Goal: Task Accomplishment & Management: Complete application form

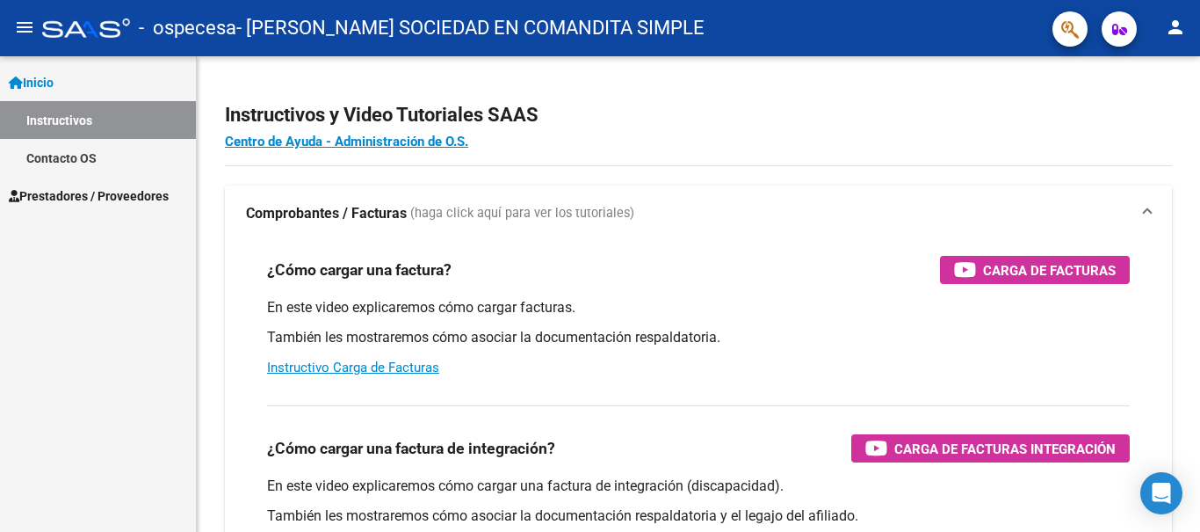
click at [1173, 33] on mat-icon "person" at bounding box center [1175, 27] width 21 height 21
click at [1148, 62] on button "person Mi Perfil" at bounding box center [1139, 74] width 107 height 42
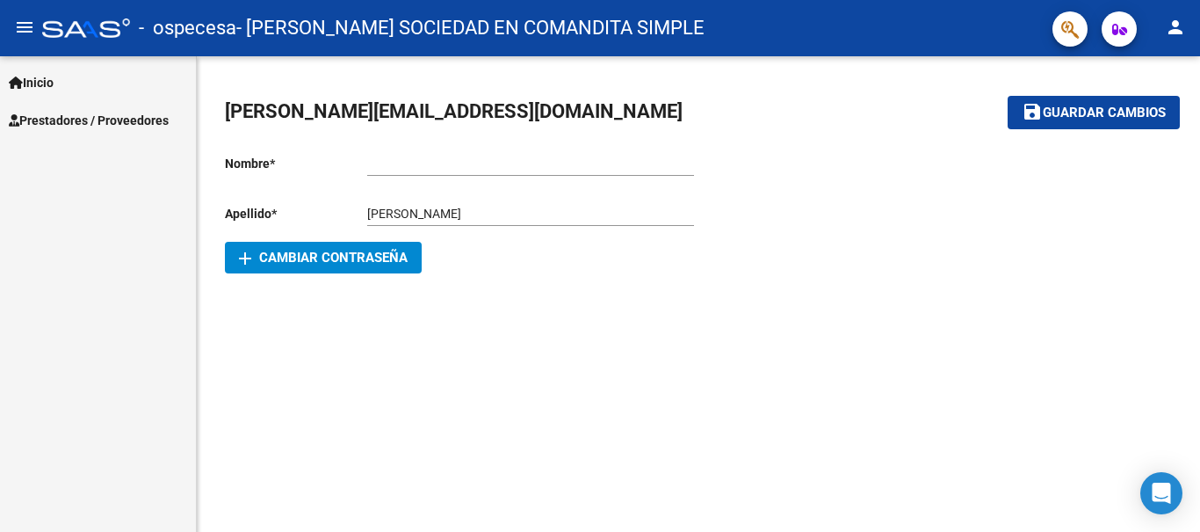
click at [342, 270] on button "add Cambiar Contraseña" at bounding box center [323, 258] width 197 height 32
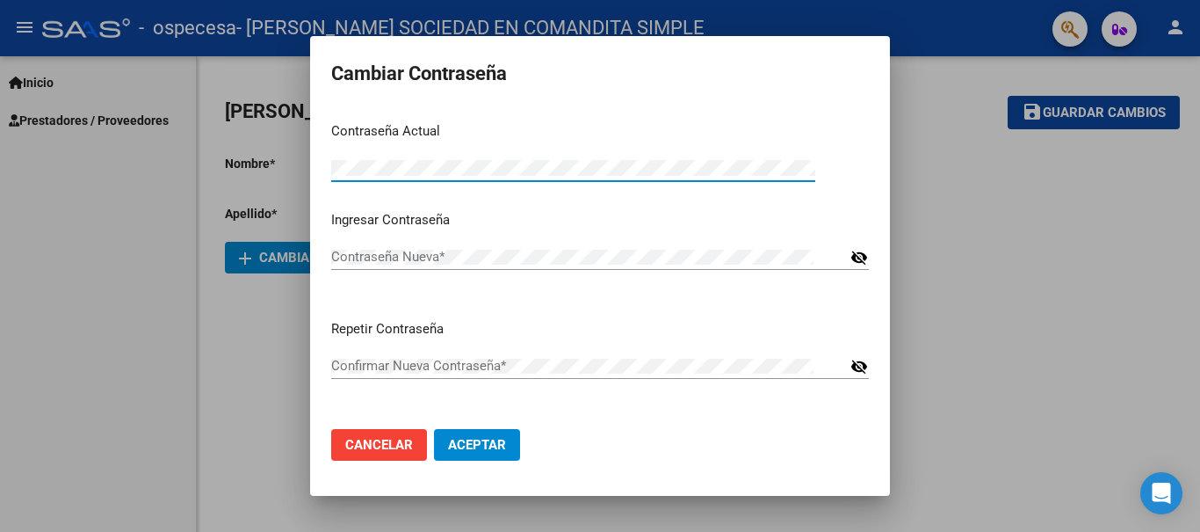
click at [385, 267] on div "Contraseña Nueva *" at bounding box center [588, 256] width 514 height 26
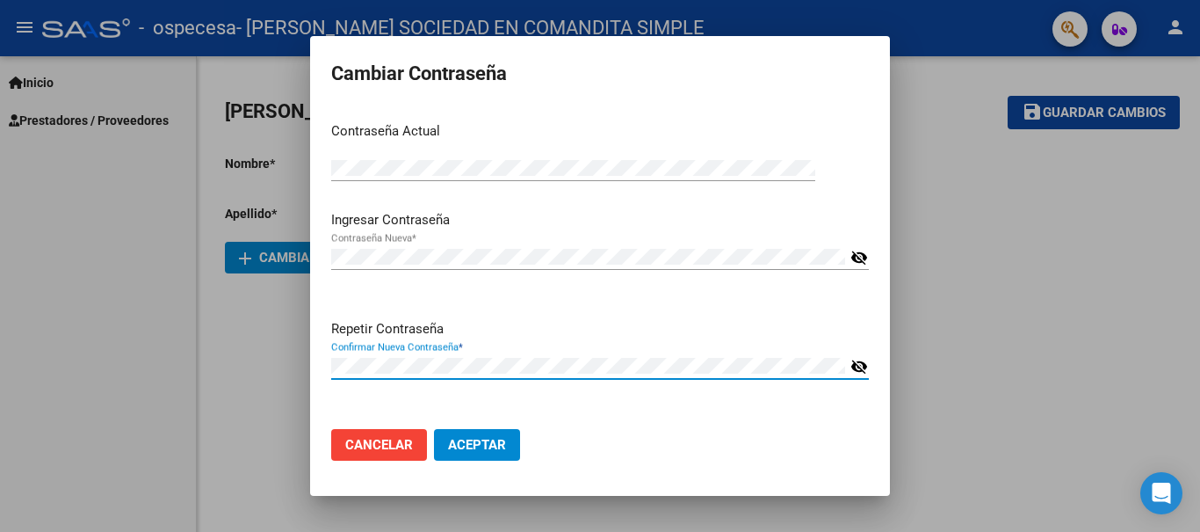
click at [477, 443] on span "Aceptar" at bounding box center [477, 445] width 58 height 16
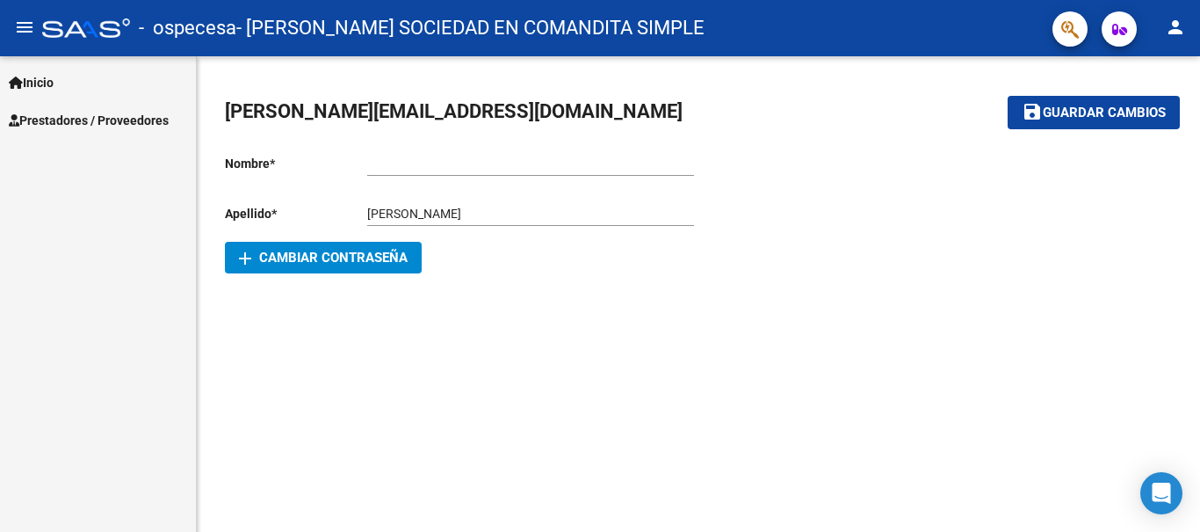
click at [403, 171] on div "Ingresar nombre" at bounding box center [530, 158] width 327 height 35
click at [63, 83] on link "Inicio" at bounding box center [98, 82] width 196 height 38
click at [87, 80] on link "Inicio" at bounding box center [98, 82] width 196 height 38
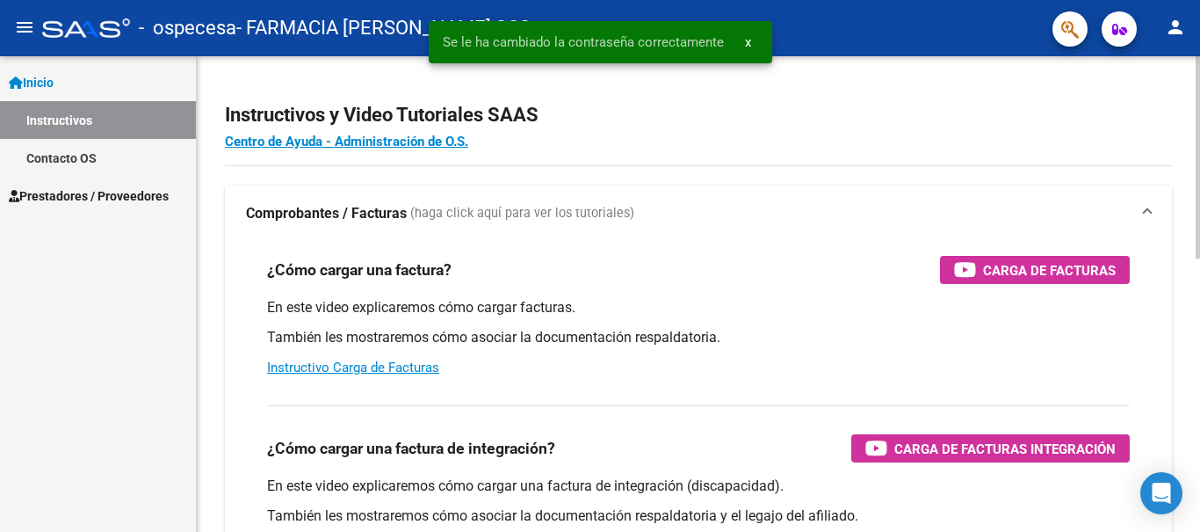
click at [756, 111] on h2 "Instructivos y Video Tutoriales SAAS" at bounding box center [698, 114] width 947 height 33
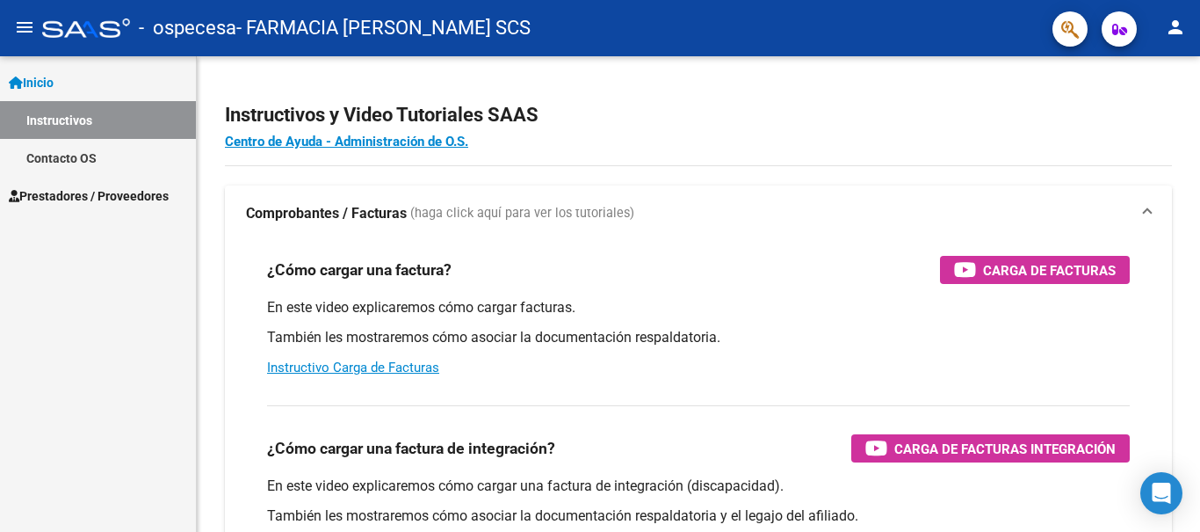
click at [1185, 16] on button "person" at bounding box center [1175, 28] width 35 height 35
click at [1127, 78] on button "person Mi Perfil" at bounding box center [1139, 74] width 107 height 42
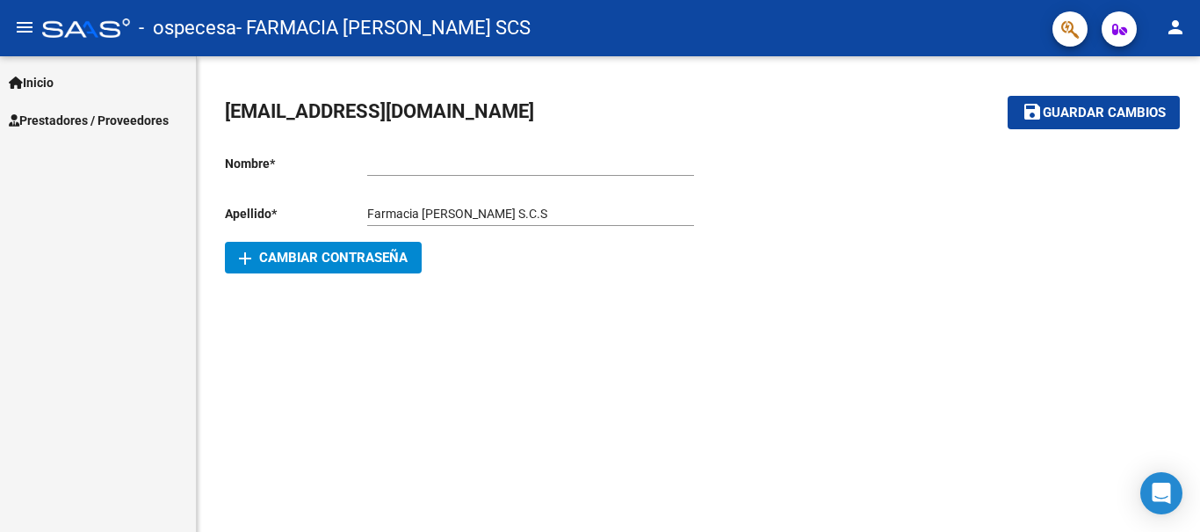
click at [133, 89] on link "Inicio" at bounding box center [98, 82] width 196 height 38
click at [89, 91] on link "Inicio" at bounding box center [98, 82] width 196 height 38
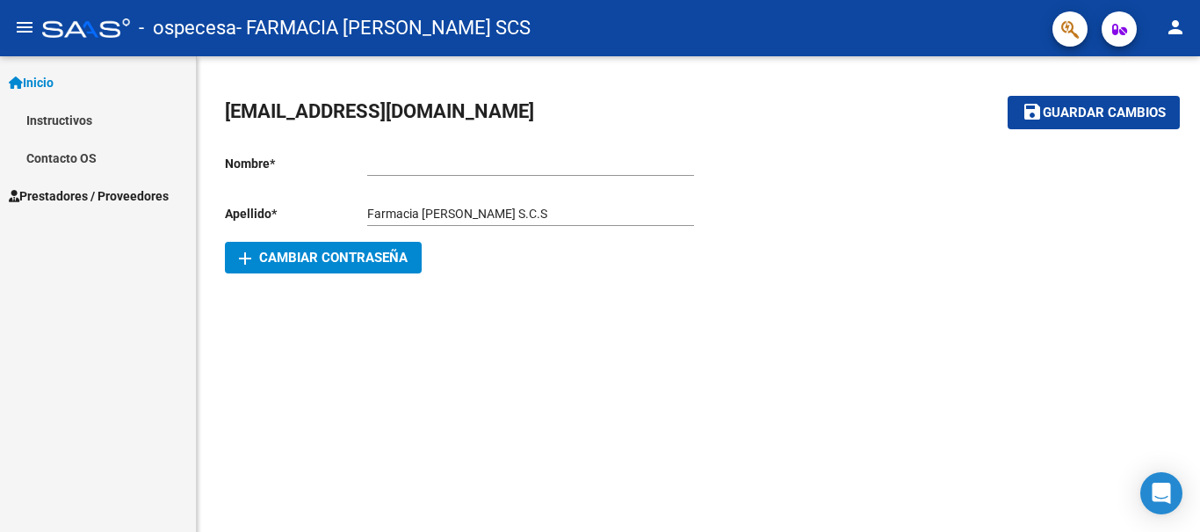
click at [77, 149] on link "Contacto OS" at bounding box center [98, 158] width 196 height 38
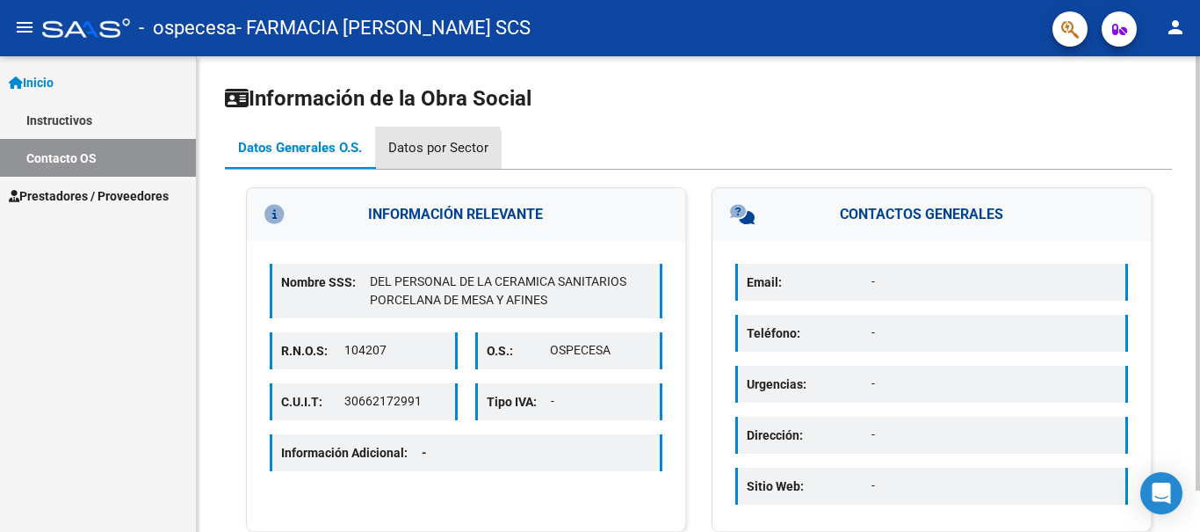
click at [424, 153] on div "Datos por Sector" at bounding box center [438, 147] width 100 height 19
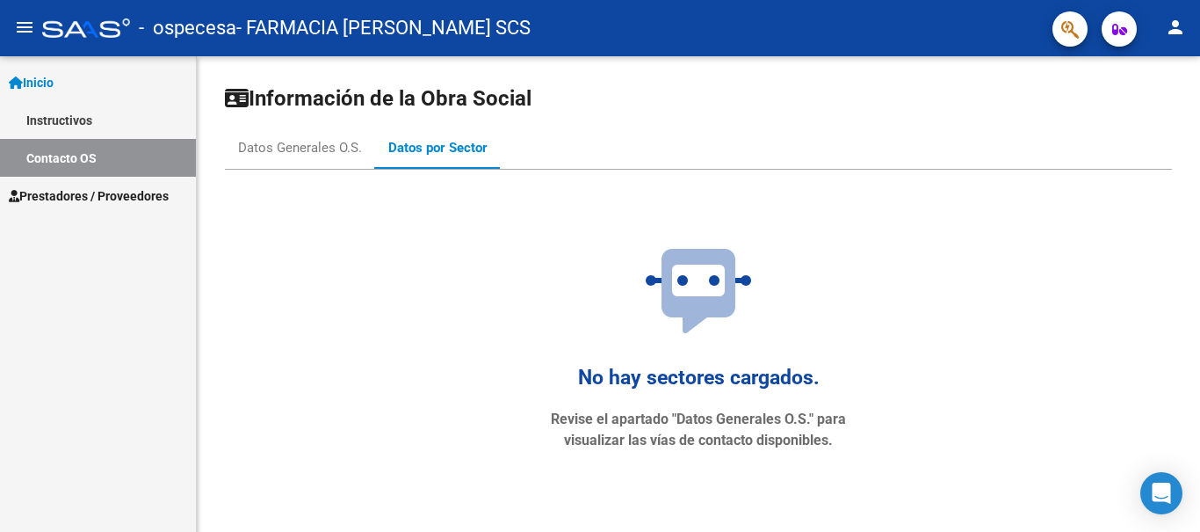
click at [114, 121] on link "Instructivos" at bounding box center [98, 120] width 196 height 38
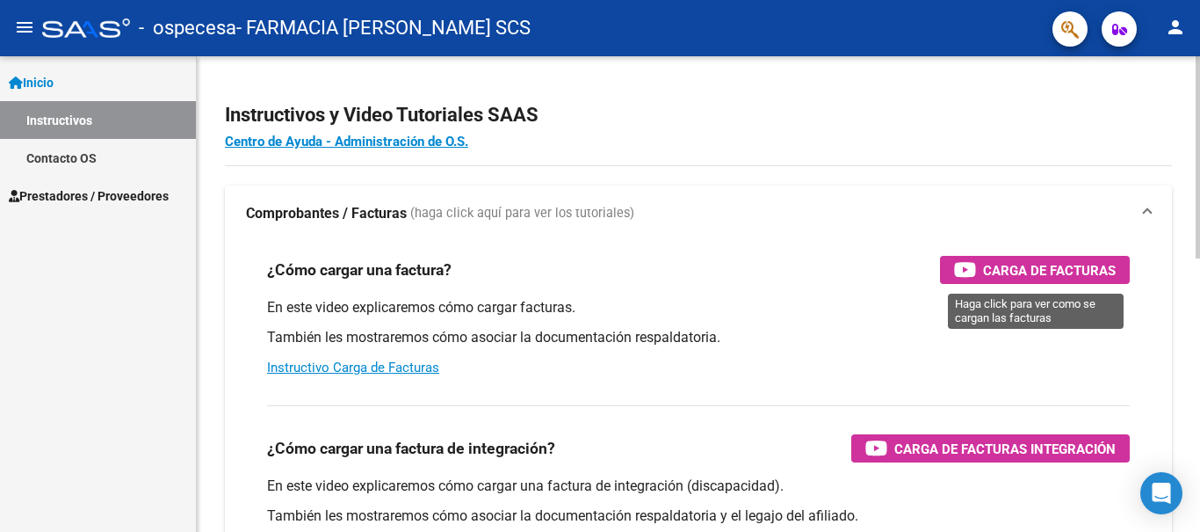
click at [1026, 269] on span "Carga de Facturas" at bounding box center [1049, 270] width 133 height 22
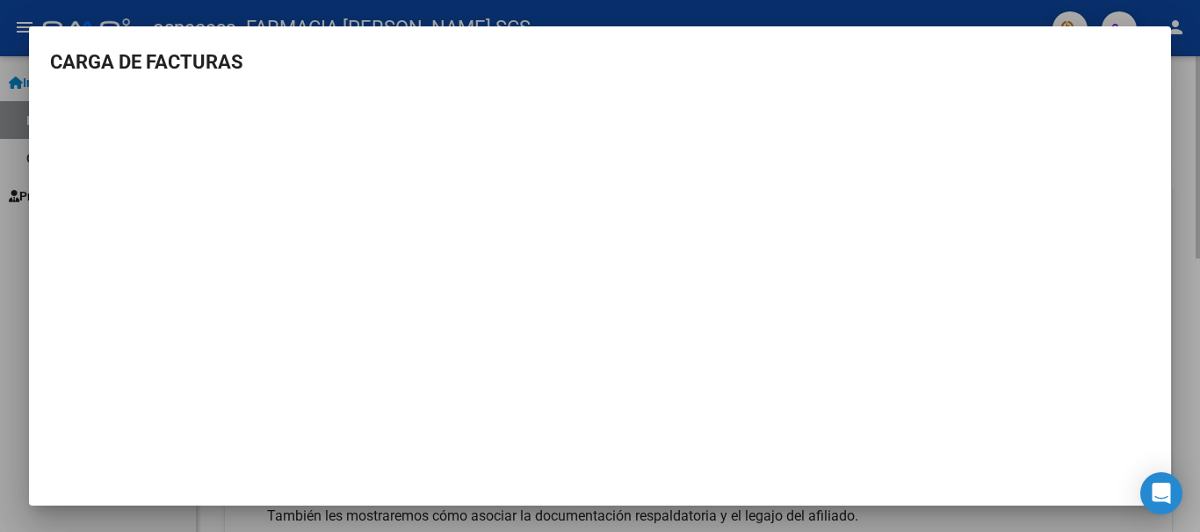
scroll to position [8, 0]
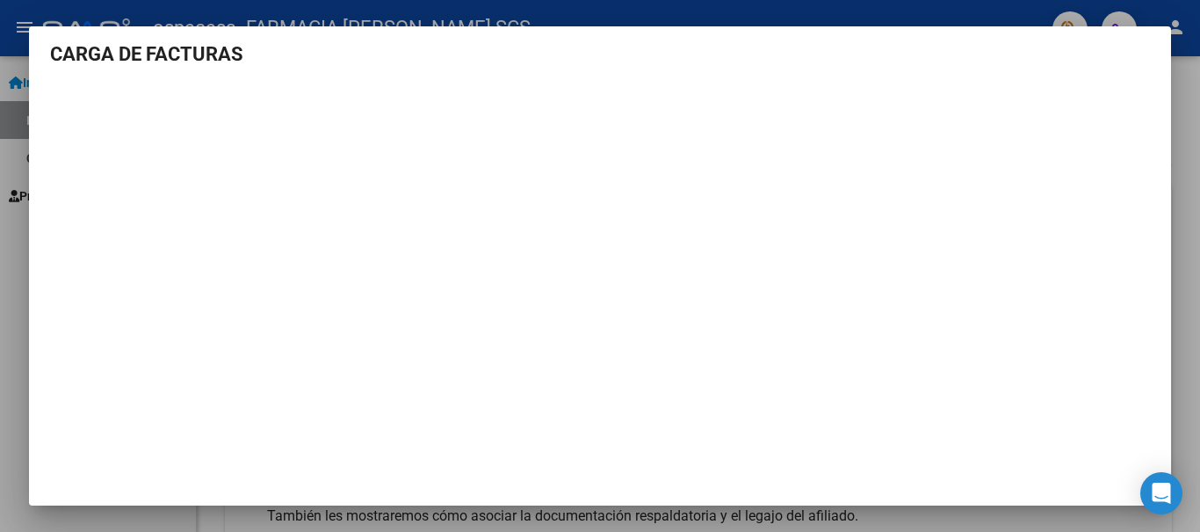
click at [192, 17] on div at bounding box center [600, 266] width 1200 height 532
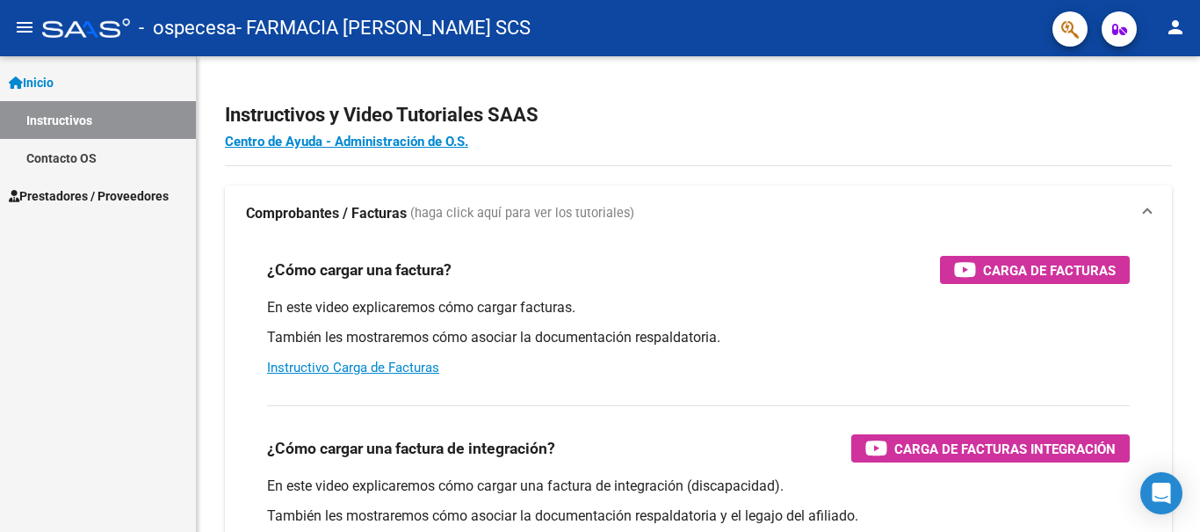
click at [44, 30] on div at bounding box center [86, 27] width 88 height 19
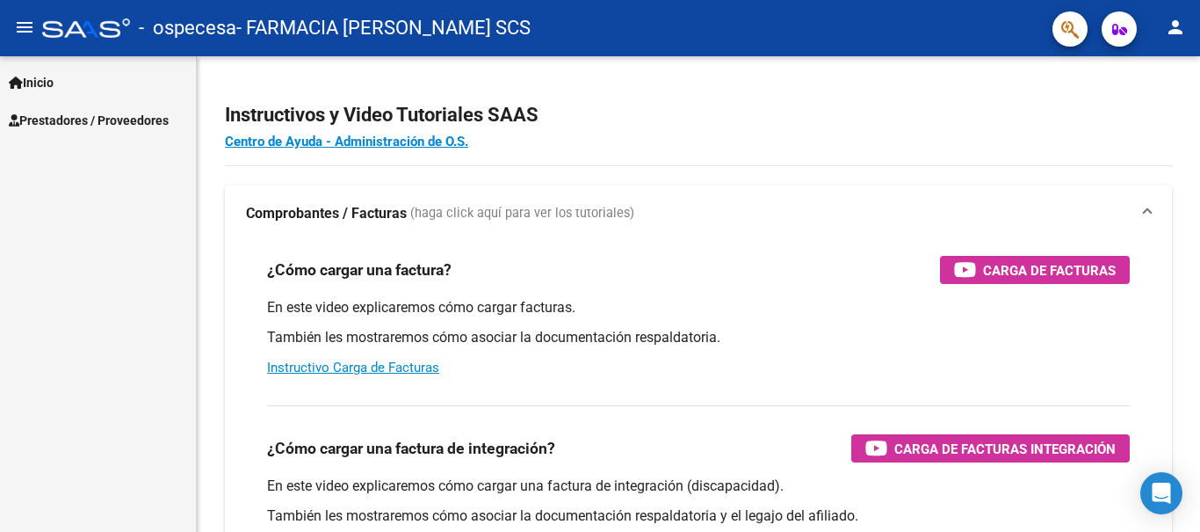
click at [21, 24] on mat-icon "menu" at bounding box center [24, 27] width 21 height 21
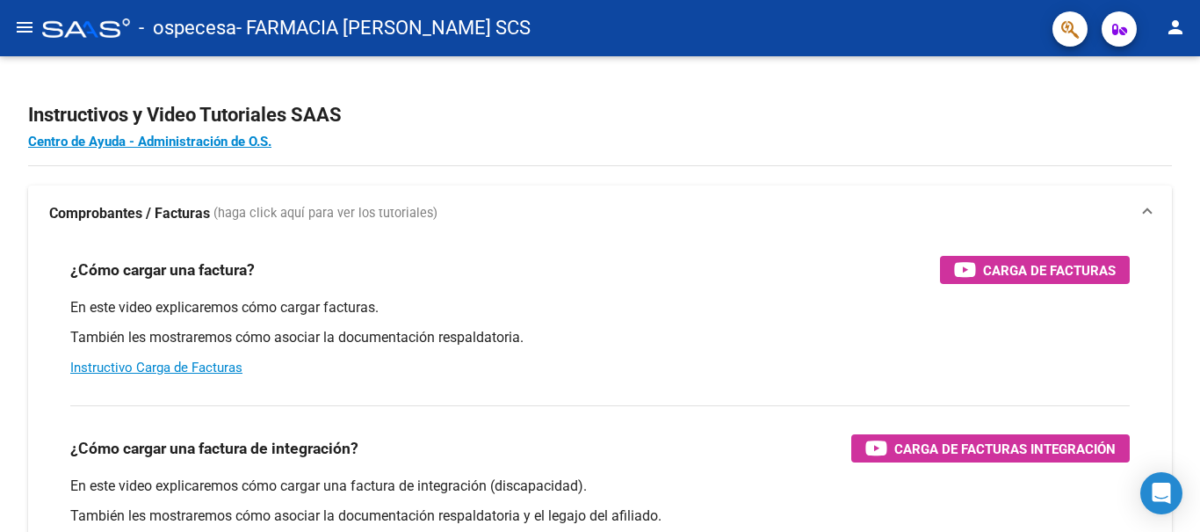
click at [21, 24] on mat-icon "menu" at bounding box center [24, 27] width 21 height 21
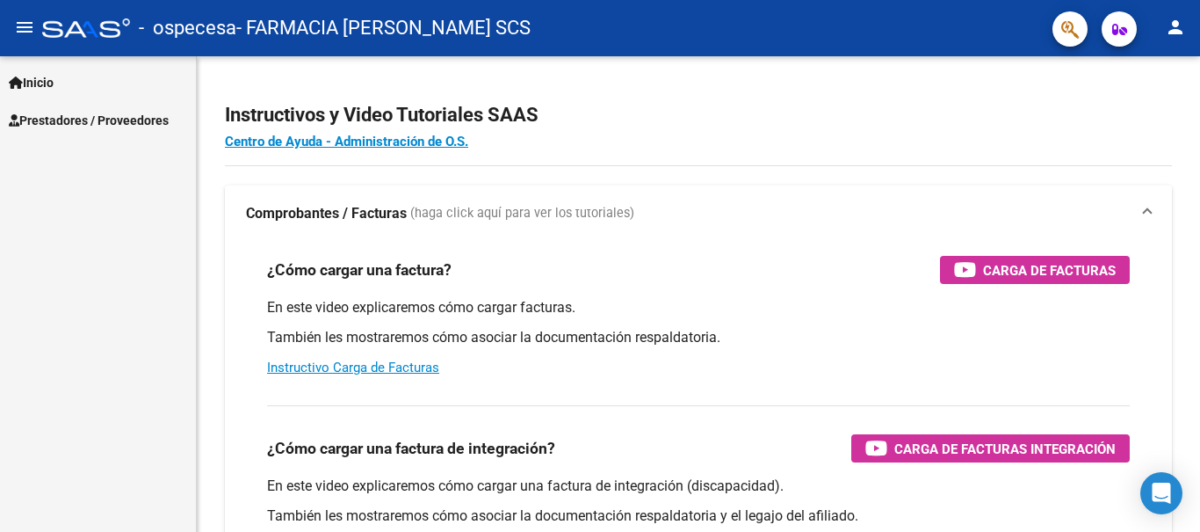
click at [39, 132] on link "Prestadores / Proveedores" at bounding box center [98, 120] width 196 height 38
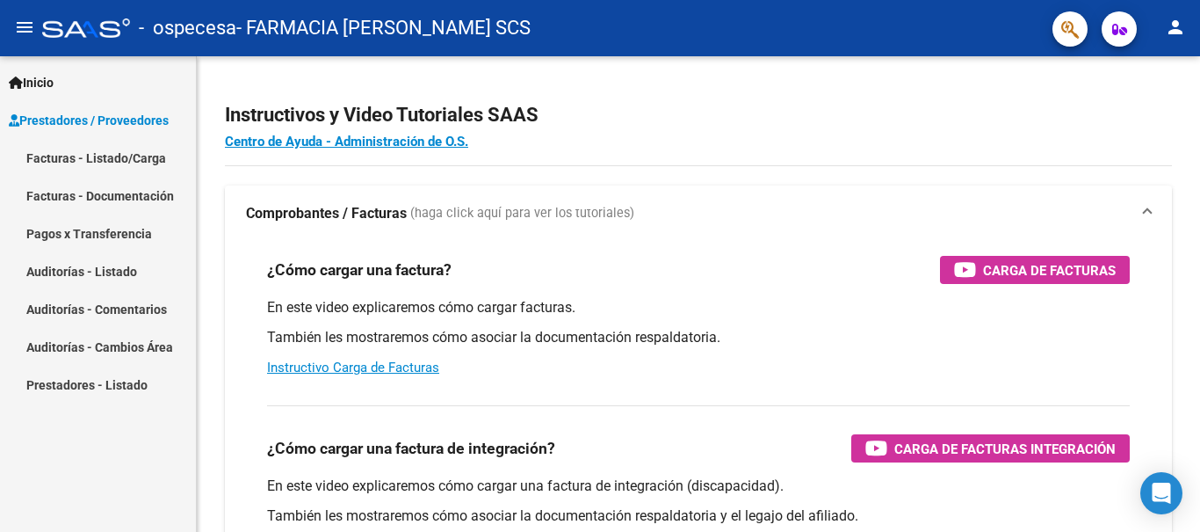
click at [1161, 31] on button "person" at bounding box center [1175, 28] width 35 height 35
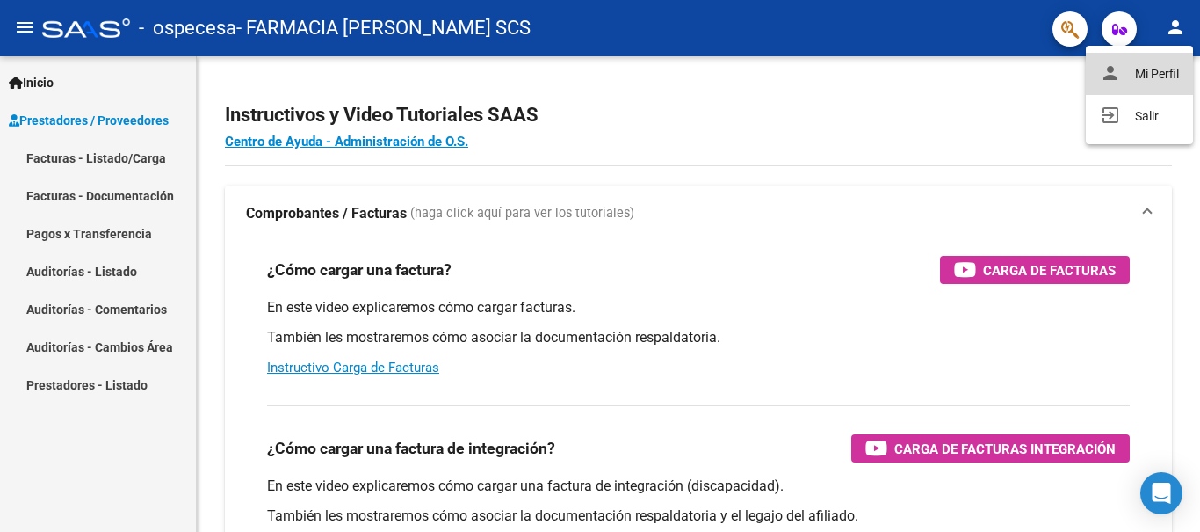
click at [1144, 62] on button "person Mi Perfil" at bounding box center [1139, 74] width 107 height 42
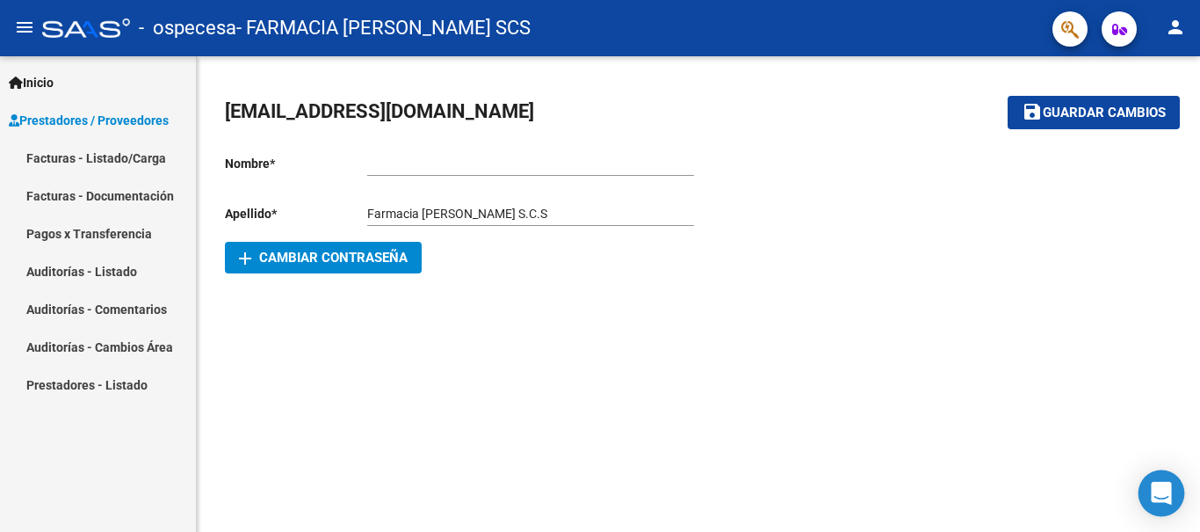
click at [1157, 503] on icon "Open Intercom Messenger" at bounding box center [1161, 493] width 23 height 23
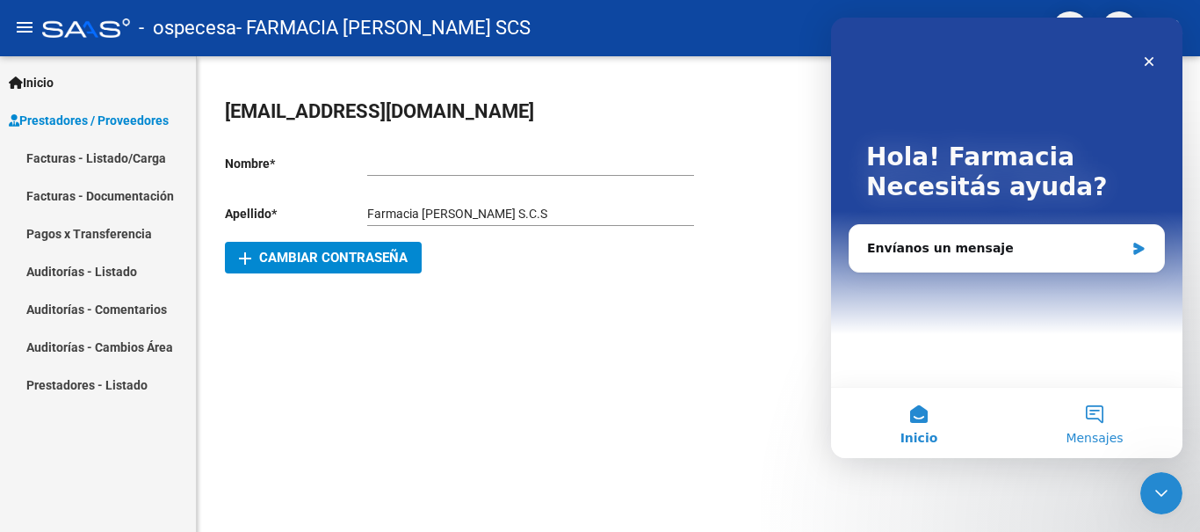
click at [1087, 434] on span "Mensajes" at bounding box center [1094, 438] width 57 height 12
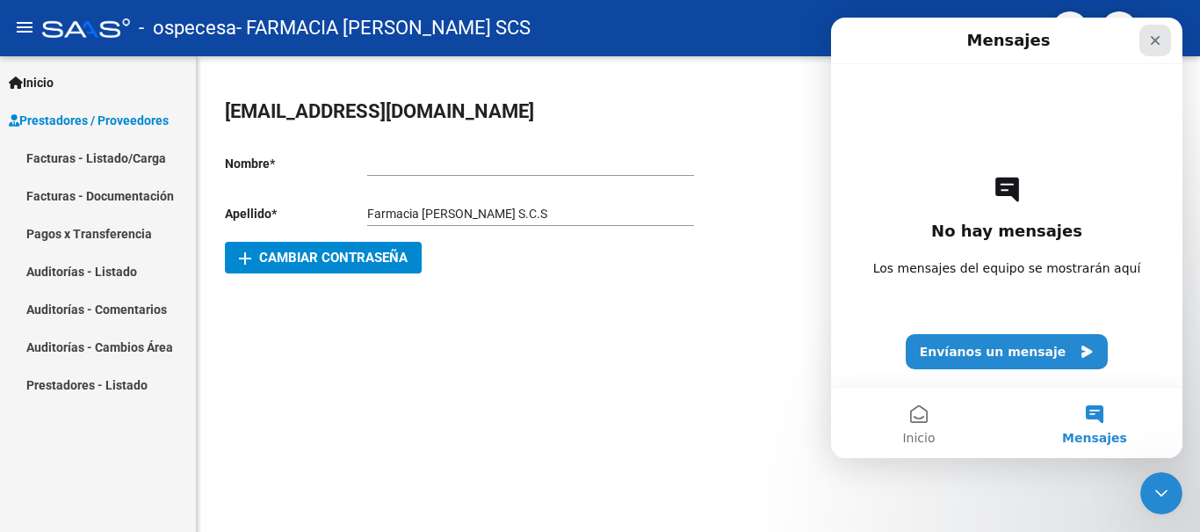
click at [1153, 38] on icon "Cerrar" at bounding box center [1156, 41] width 10 height 10
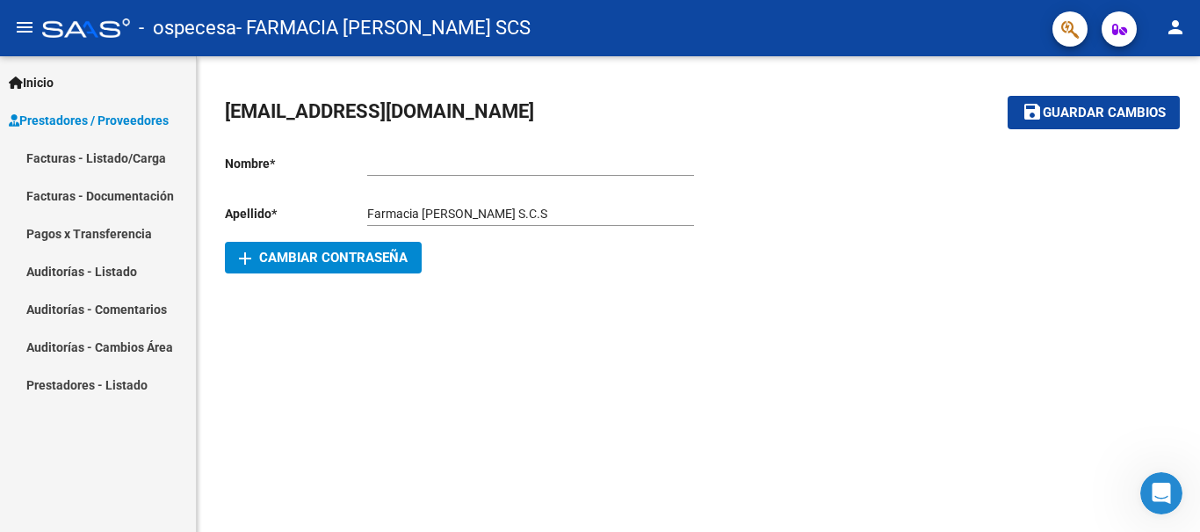
click at [696, 420] on mat-sidenav-content "obras.sociales@grupofarma.com.ar save Guardar cambios Nombre * Ingresar nombre …" at bounding box center [699, 293] width 1004 height 475
click at [40, 24] on button "menu" at bounding box center [24, 28] width 35 height 35
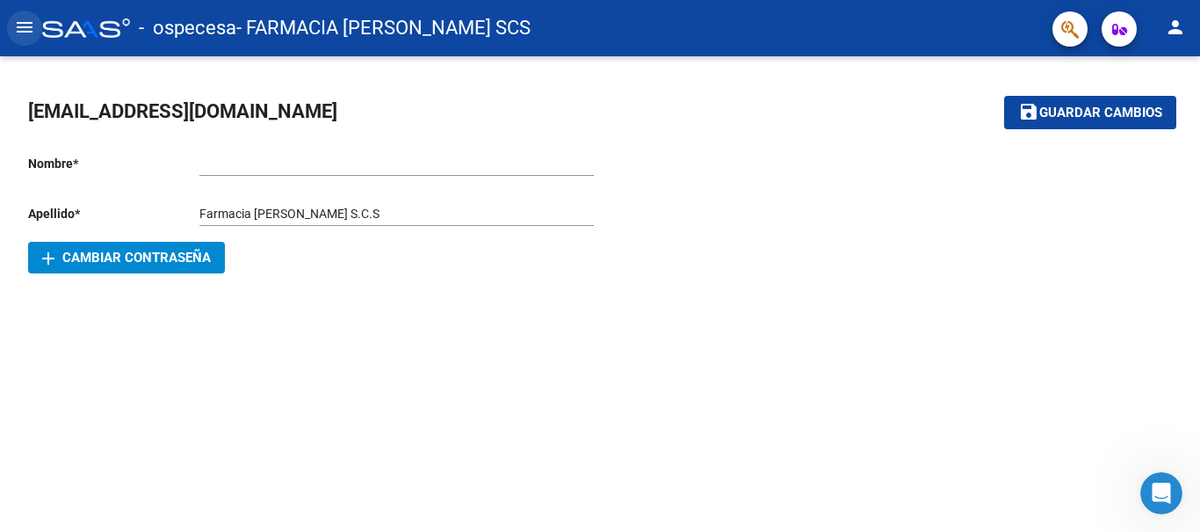
click at [33, 27] on mat-icon "menu" at bounding box center [24, 27] width 21 height 21
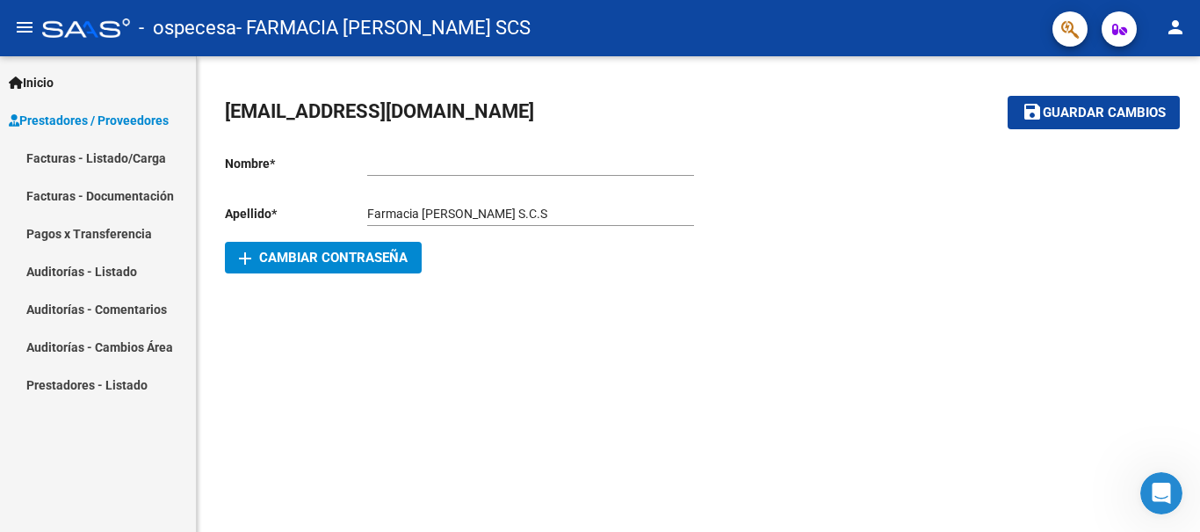
click at [35, 69] on link "Inicio" at bounding box center [98, 82] width 196 height 38
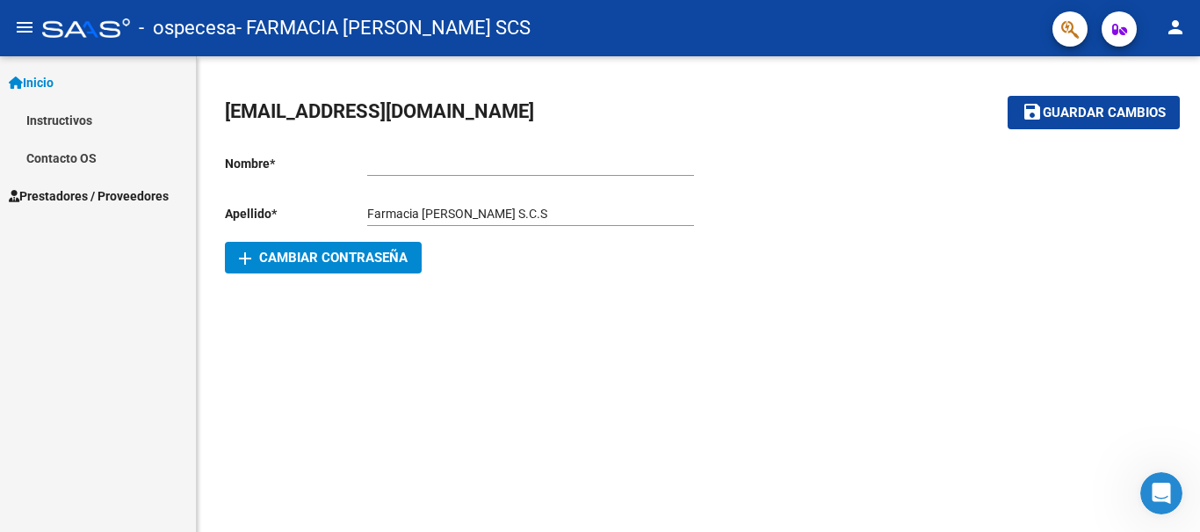
click at [105, 120] on link "Instructivos" at bounding box center [98, 120] width 196 height 38
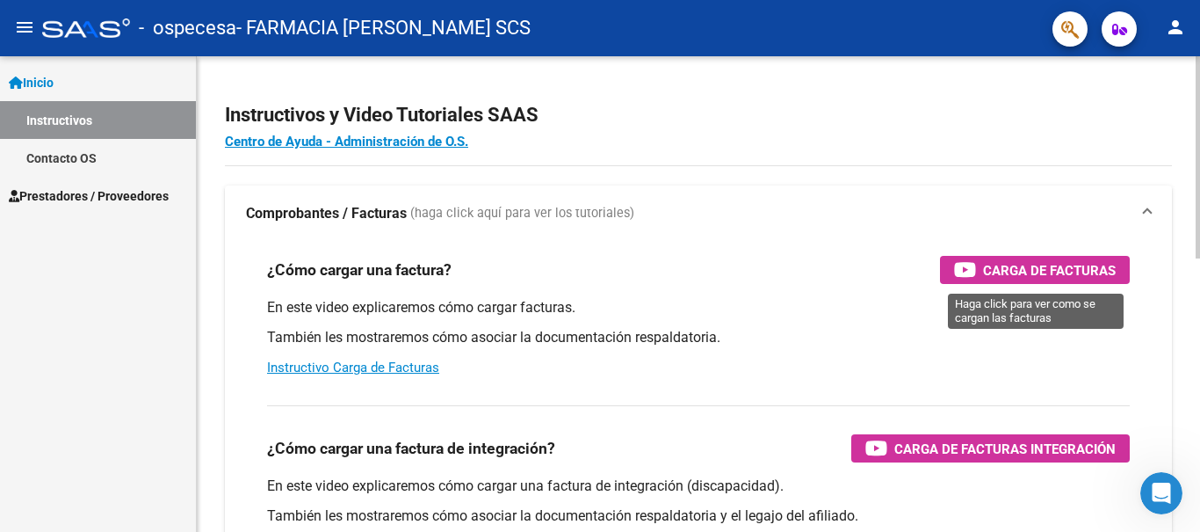
click at [1035, 284] on div "Carga de Facturas" at bounding box center [1035, 270] width 162 height 28
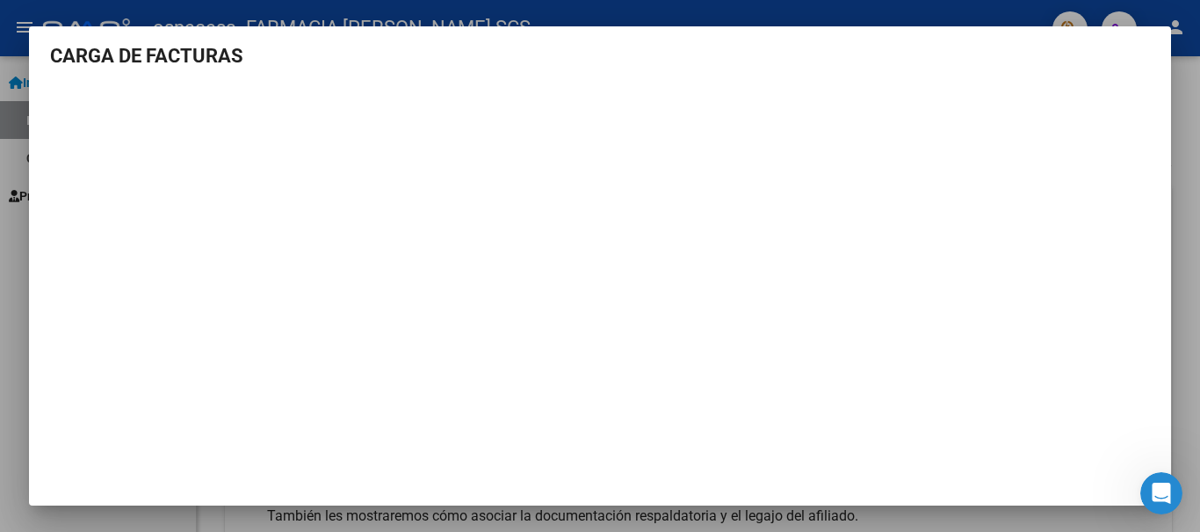
scroll to position [8, 0]
click at [1193, 279] on div at bounding box center [600, 266] width 1200 height 532
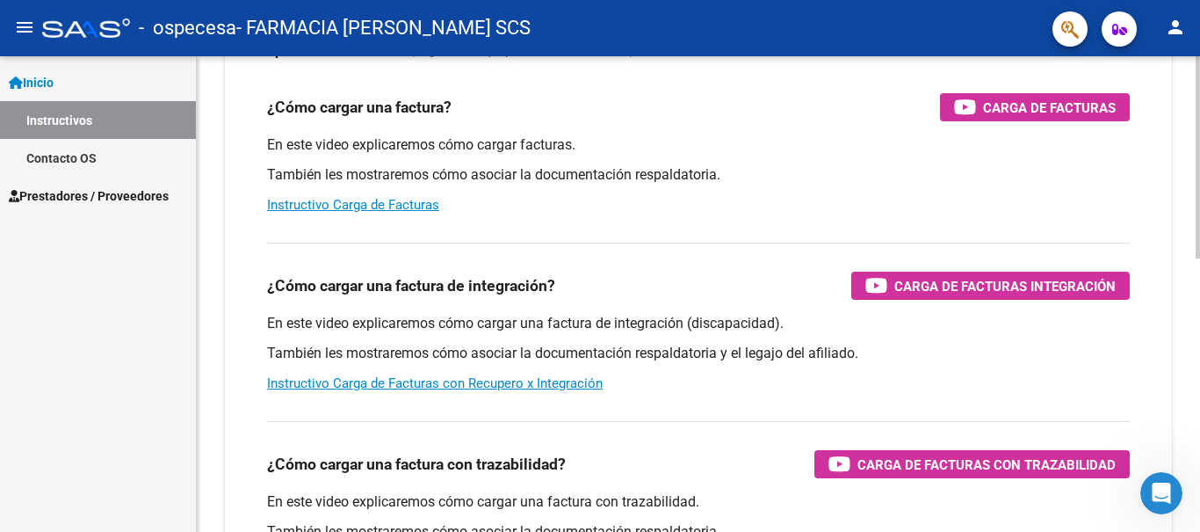
scroll to position [179, 0]
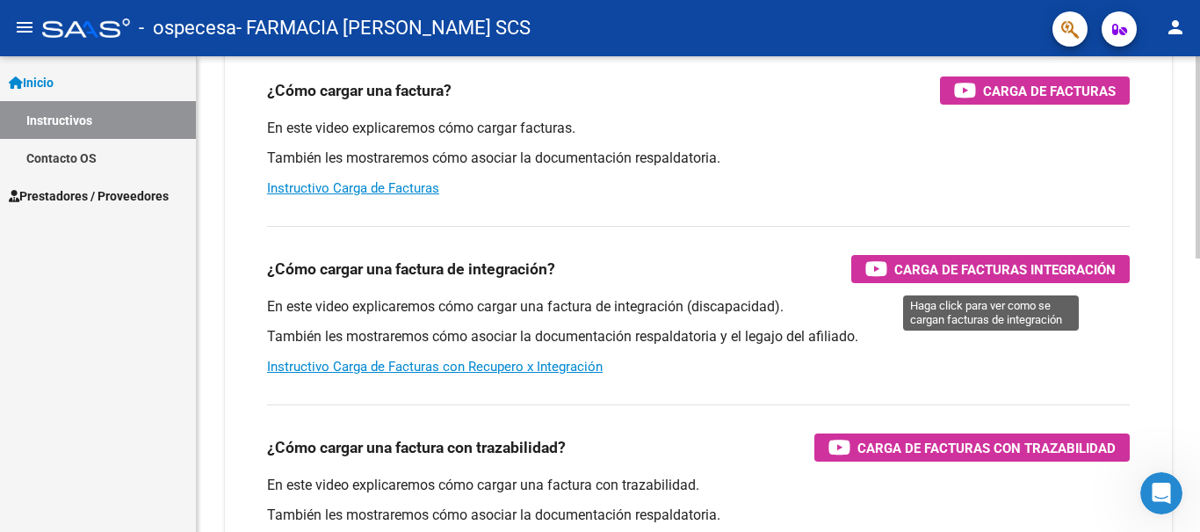
click at [897, 272] on span "Carga de Facturas Integración" at bounding box center [1005, 269] width 221 height 22
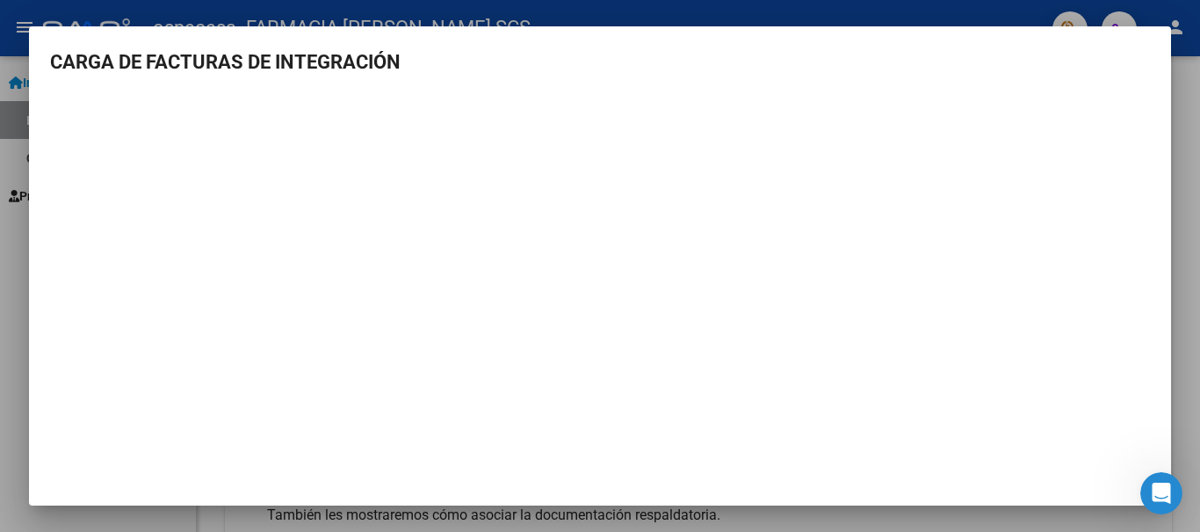
click at [1197, 214] on div at bounding box center [600, 266] width 1200 height 532
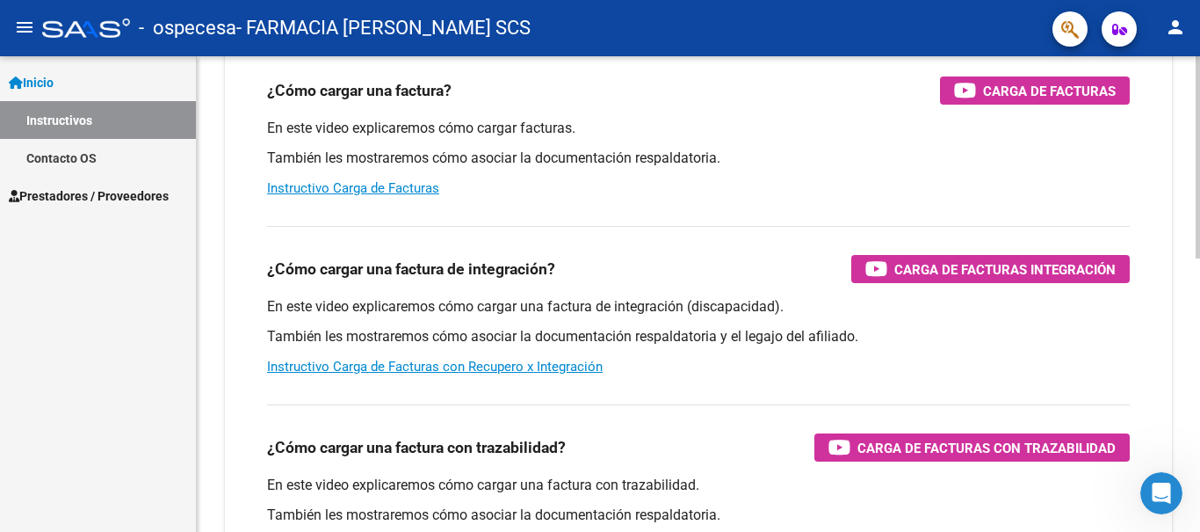
scroll to position [269, 0]
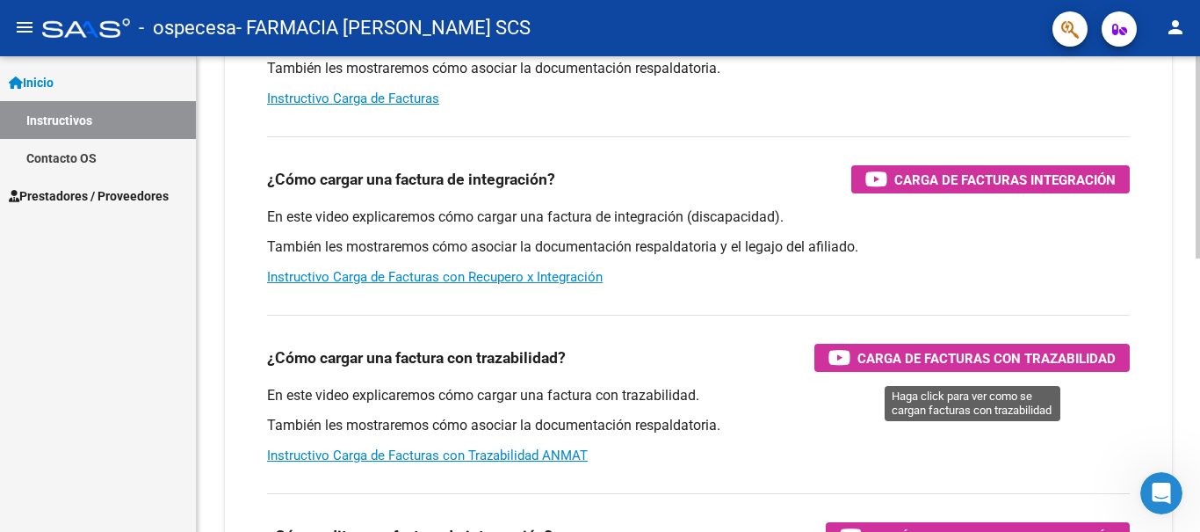
click at [909, 365] on span "Carga de Facturas con Trazabilidad" at bounding box center [987, 358] width 258 height 22
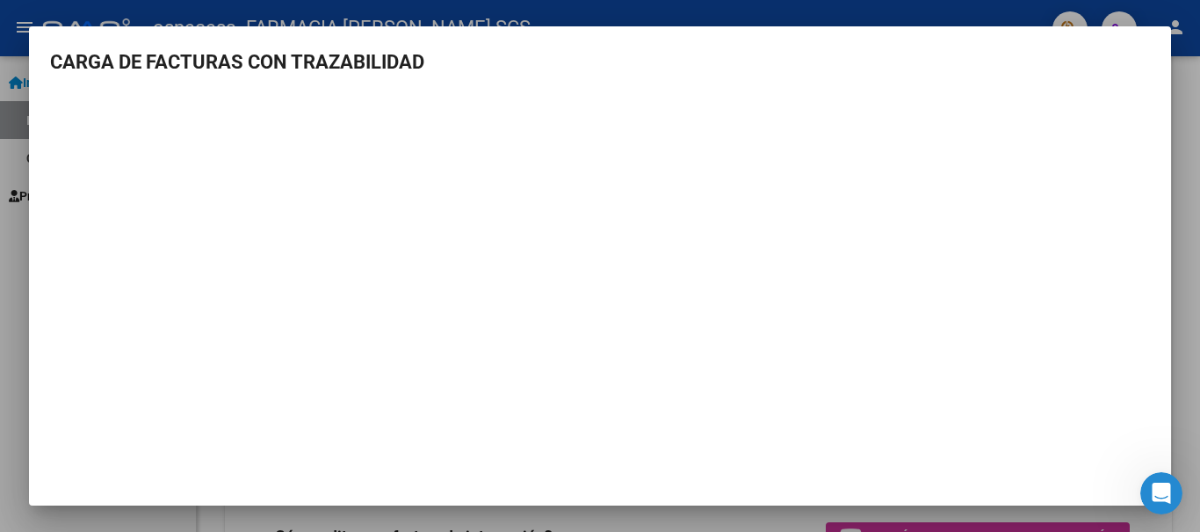
click at [1188, 144] on div at bounding box center [600, 266] width 1200 height 532
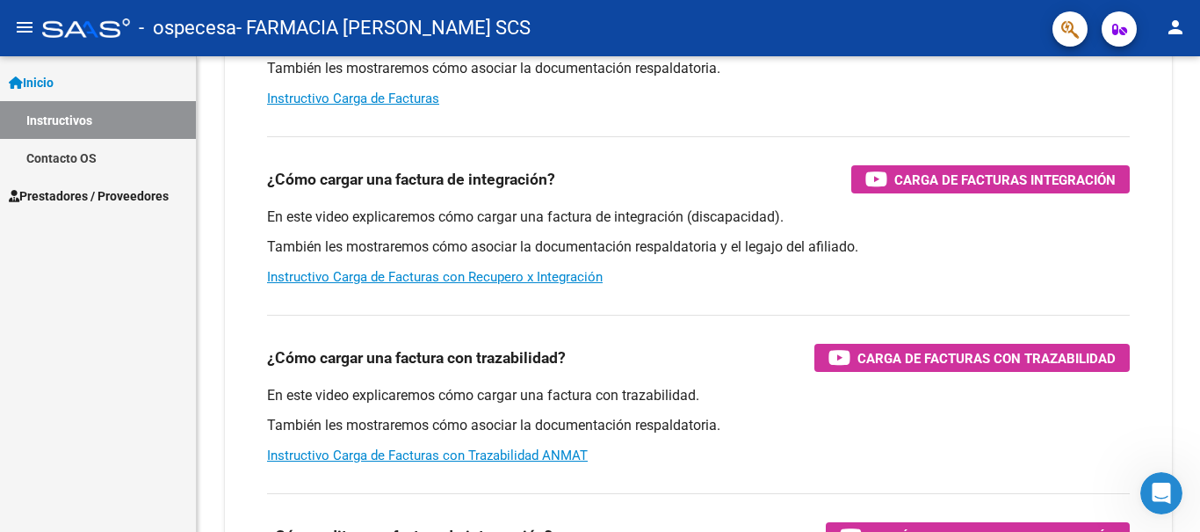
click at [74, 204] on span "Prestadores / Proveedores" at bounding box center [89, 195] width 160 height 19
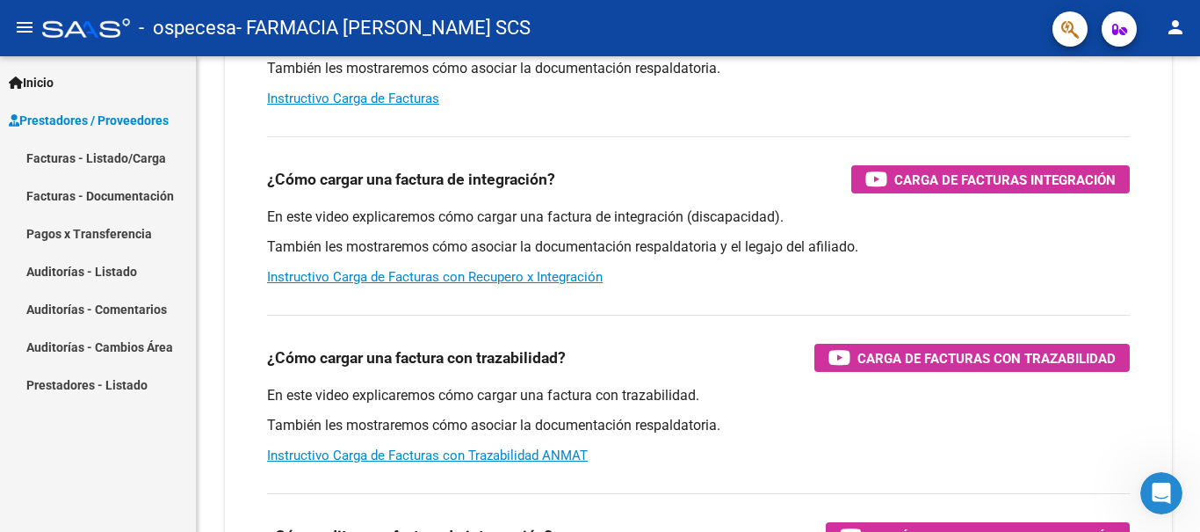
click at [128, 201] on link "Facturas - Documentación" at bounding box center [98, 196] width 196 height 38
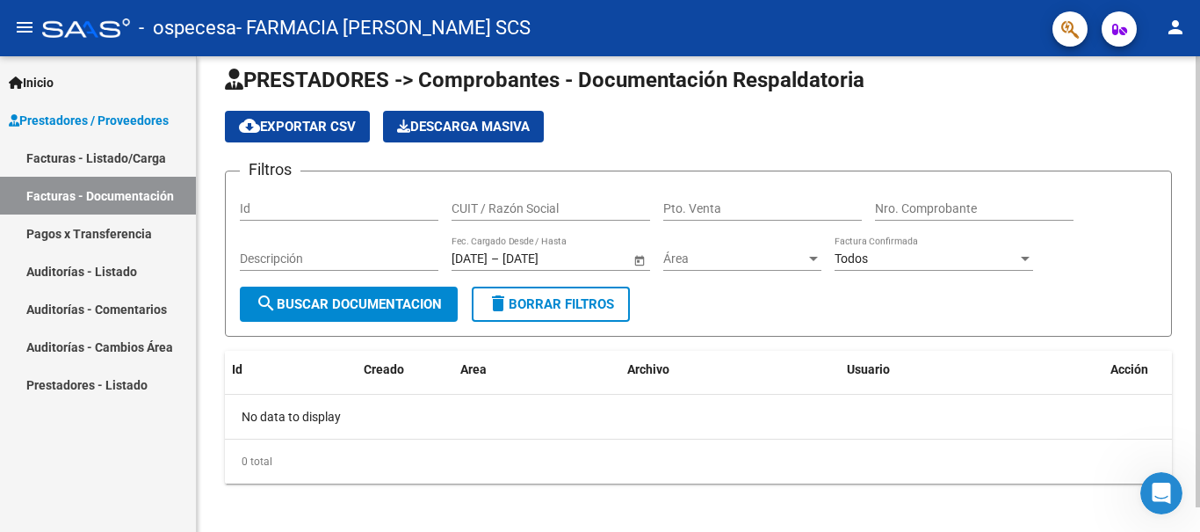
scroll to position [26, 0]
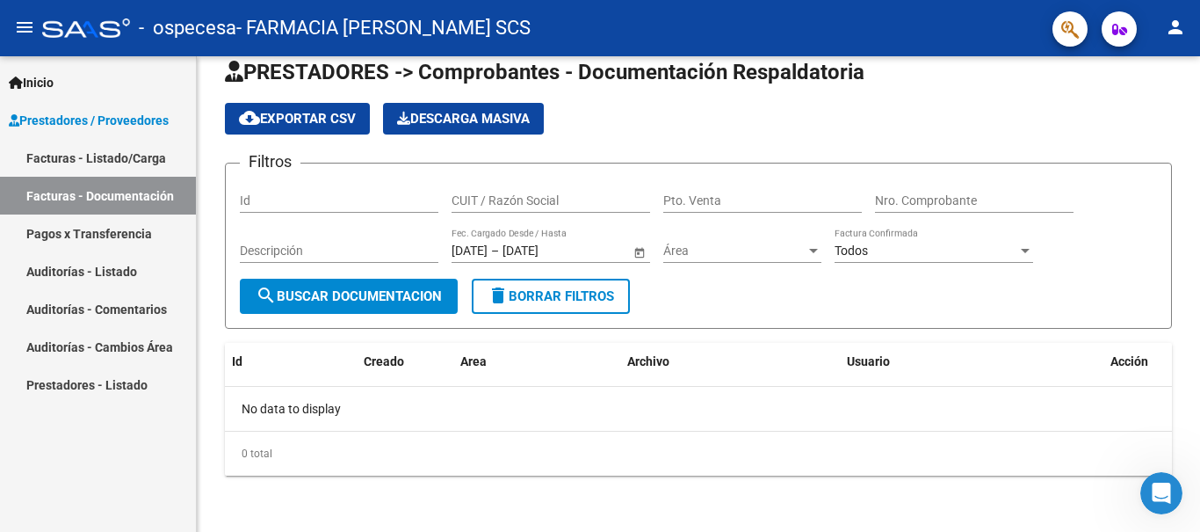
click at [141, 159] on link "Facturas - Listado/Carga" at bounding box center [98, 158] width 196 height 38
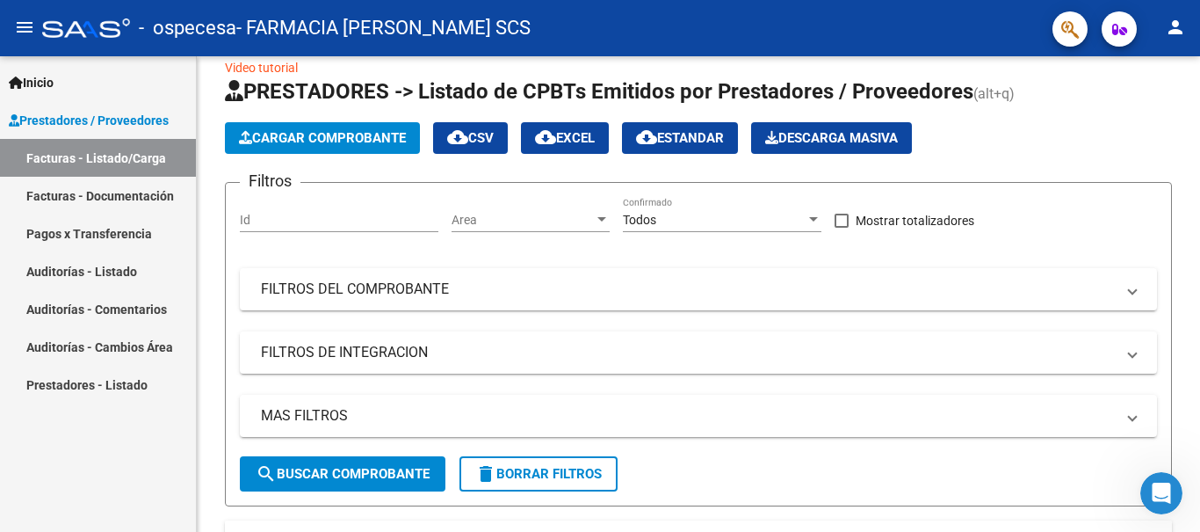
click at [114, 234] on link "Pagos x Transferencia" at bounding box center [98, 233] width 196 height 38
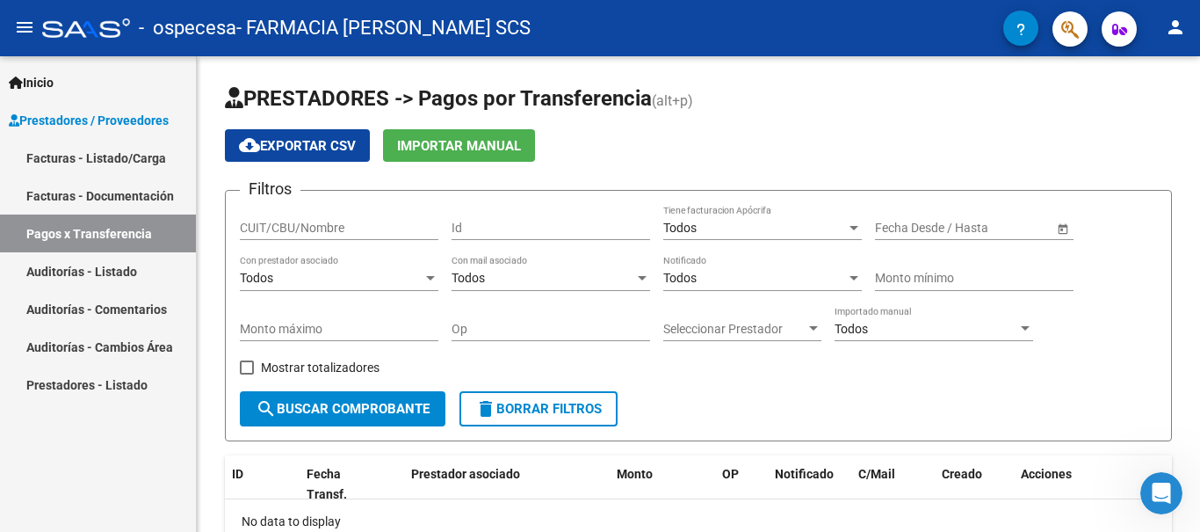
click at [110, 199] on link "Facturas - Documentación" at bounding box center [98, 196] width 196 height 38
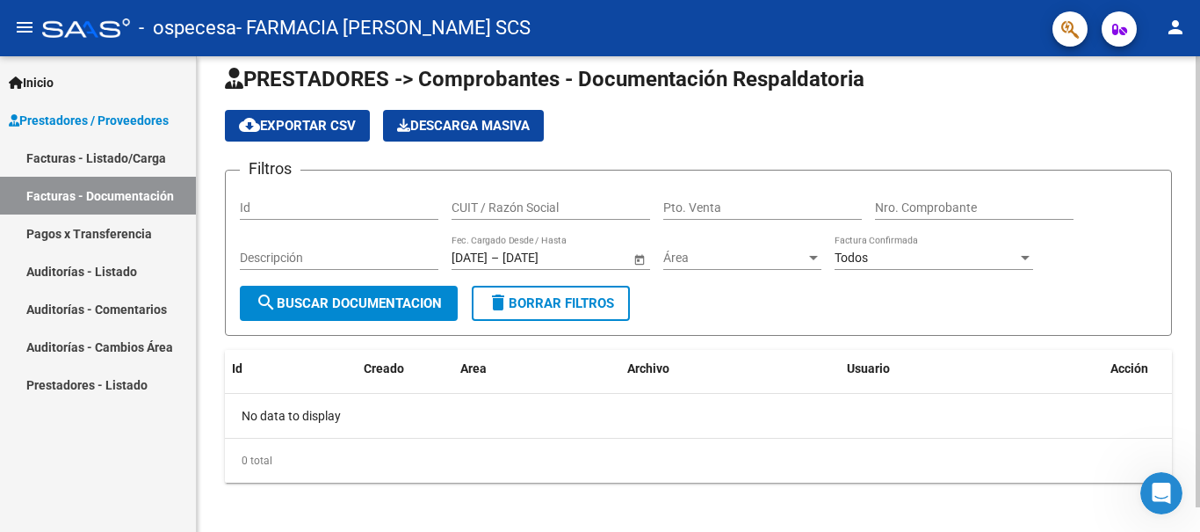
scroll to position [26, 0]
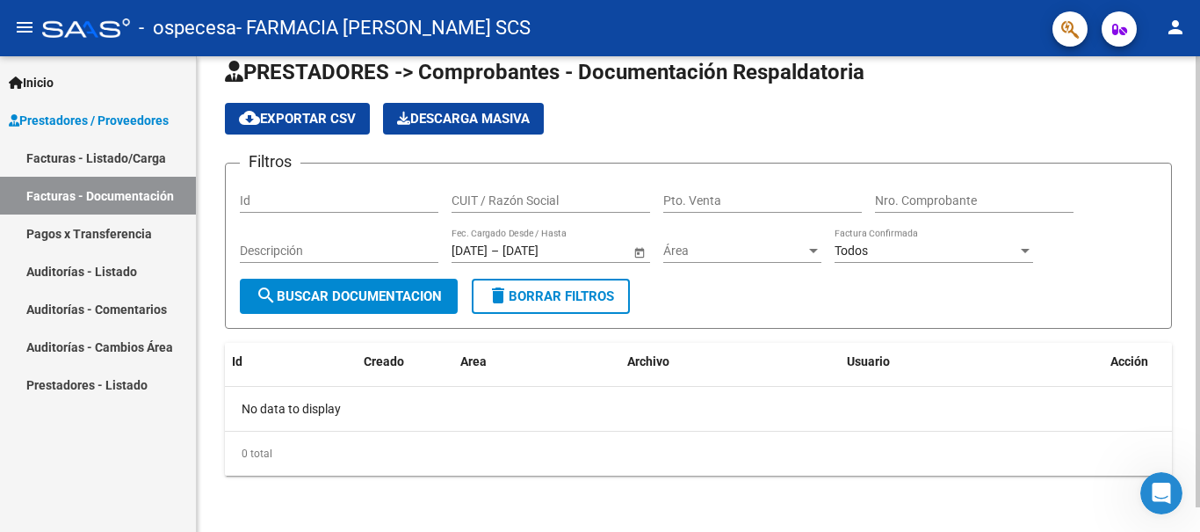
click at [312, 296] on span "search Buscar Documentacion" at bounding box center [349, 296] width 186 height 16
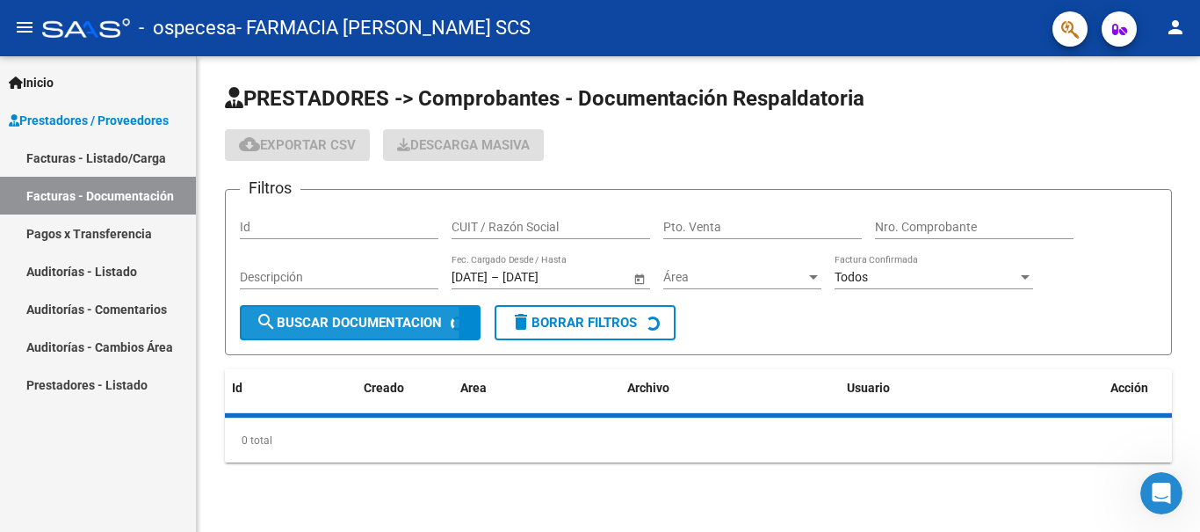
scroll to position [0, 0]
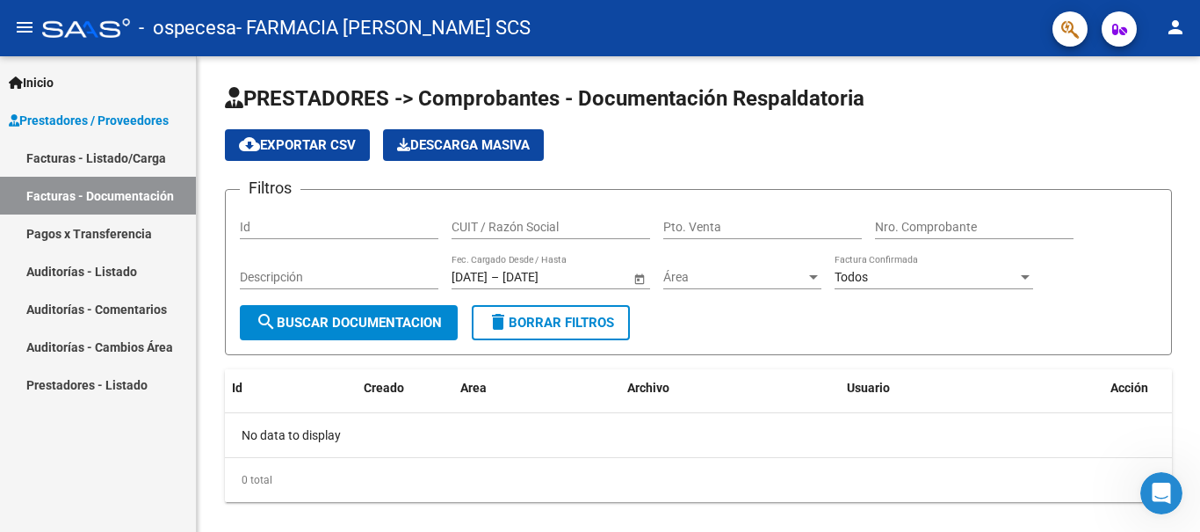
click at [156, 163] on link "Facturas - Listado/Carga" at bounding box center [98, 158] width 196 height 38
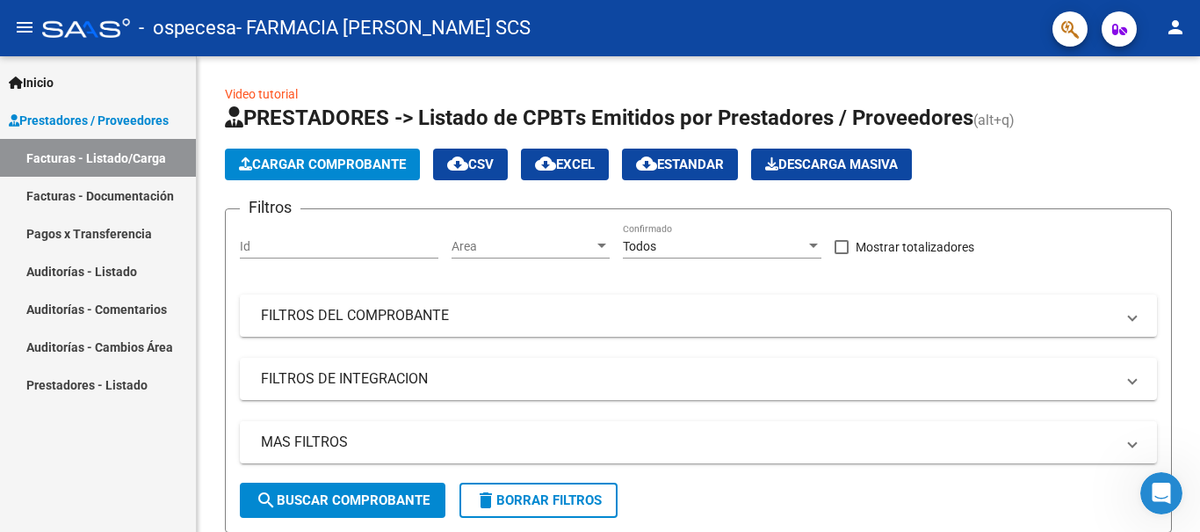
click at [129, 196] on link "Facturas - Documentación" at bounding box center [98, 196] width 196 height 38
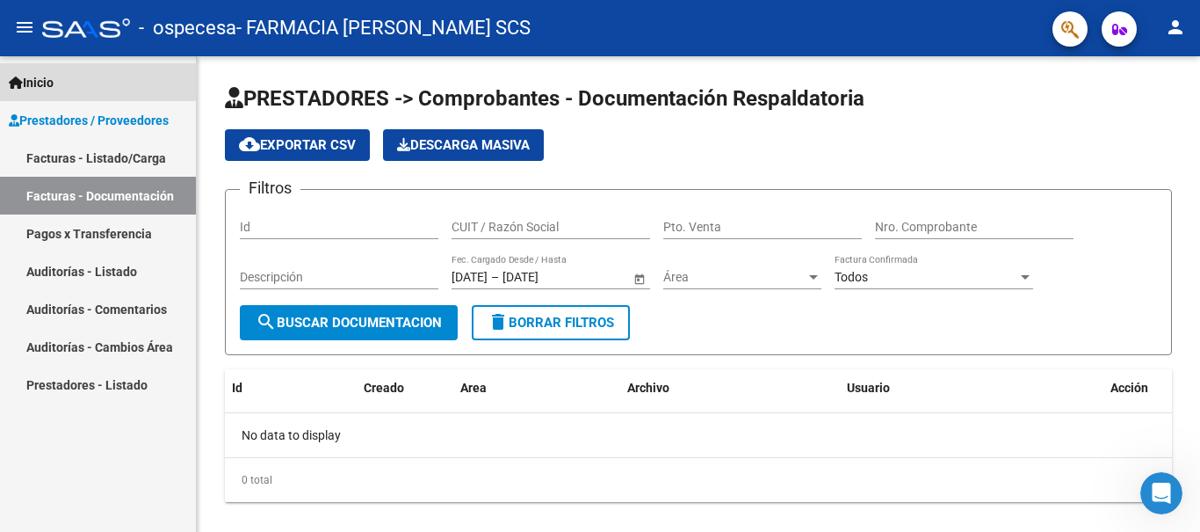
click at [68, 76] on link "Inicio" at bounding box center [98, 82] width 196 height 38
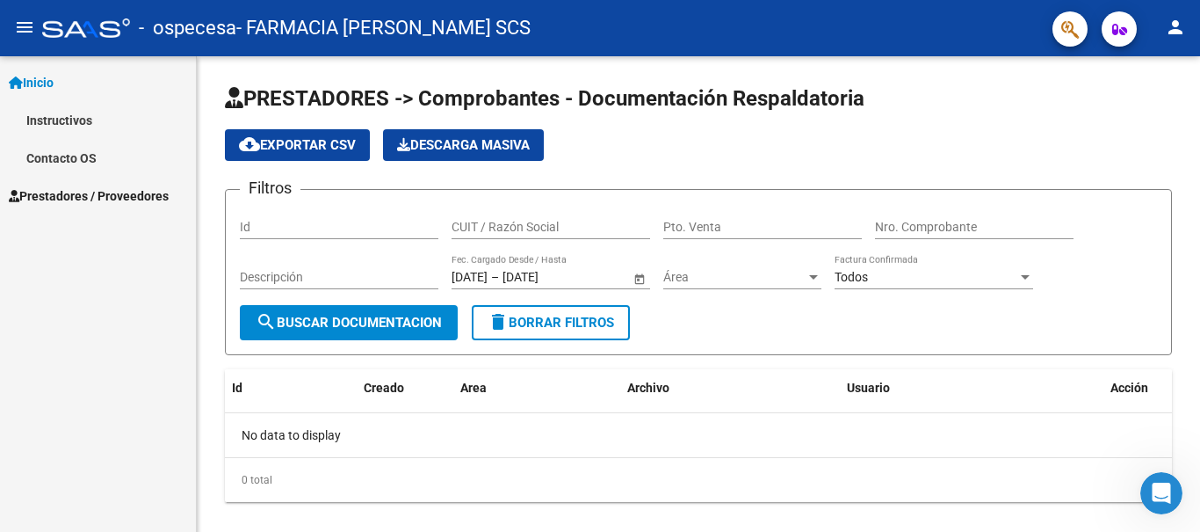
click at [86, 196] on span "Prestadores / Proveedores" at bounding box center [89, 195] width 160 height 19
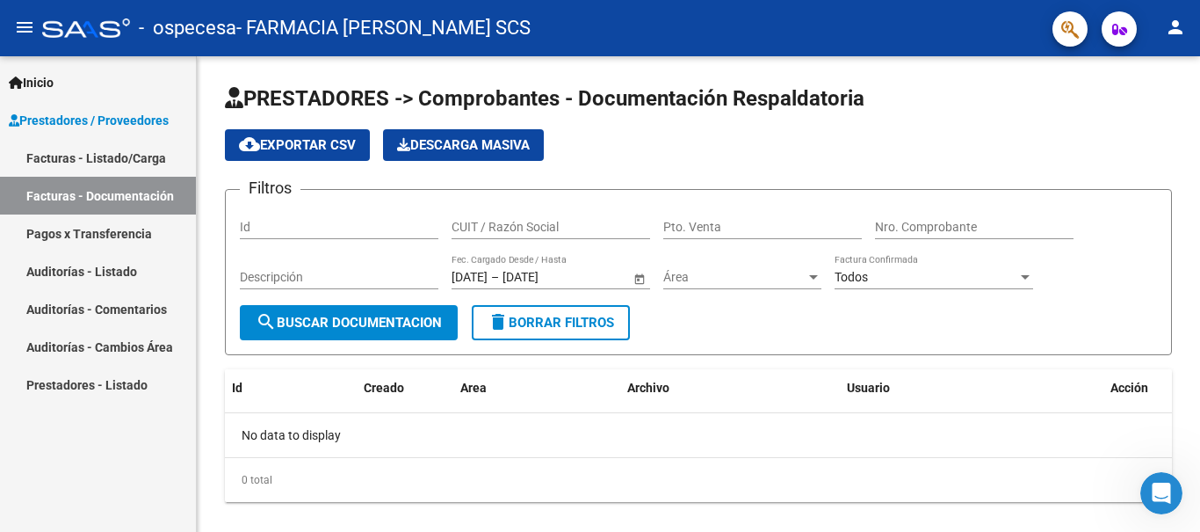
click at [116, 158] on link "Facturas - Listado/Carga" at bounding box center [98, 158] width 196 height 38
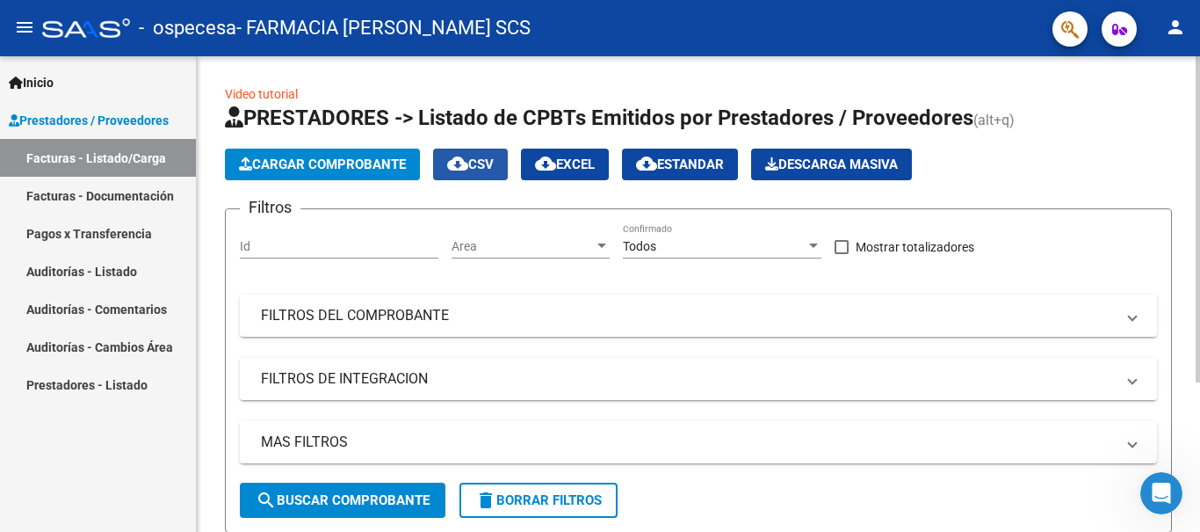
click at [491, 163] on span "cloud_download CSV" at bounding box center [470, 164] width 47 height 16
click at [584, 238] on div "Area Area" at bounding box center [531, 240] width 158 height 35
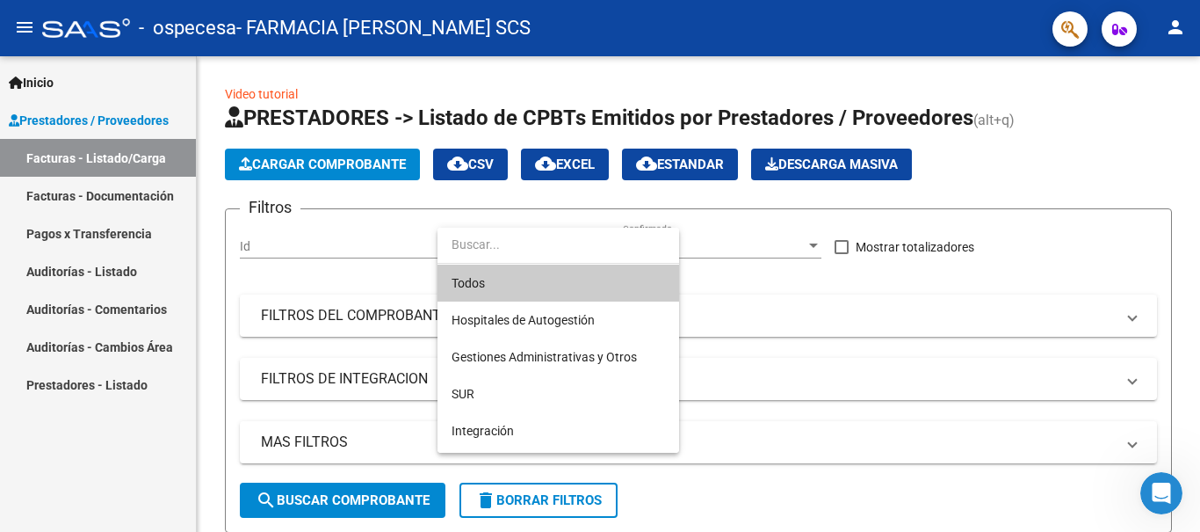
click at [747, 301] on div at bounding box center [600, 266] width 1200 height 532
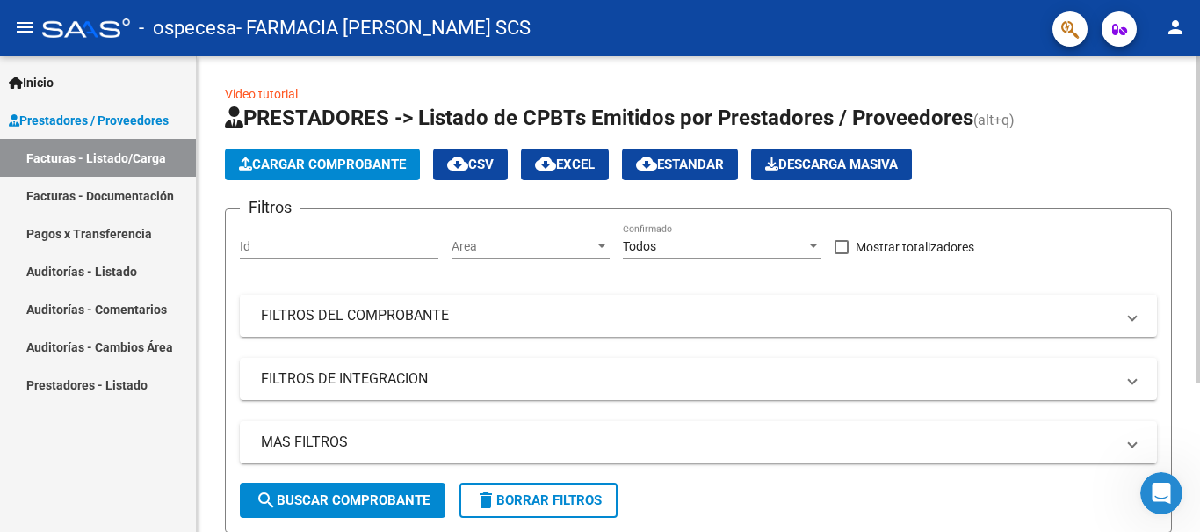
click at [409, 248] on input "Id" at bounding box center [339, 246] width 199 height 15
click at [752, 243] on div "Todos" at bounding box center [714, 246] width 183 height 15
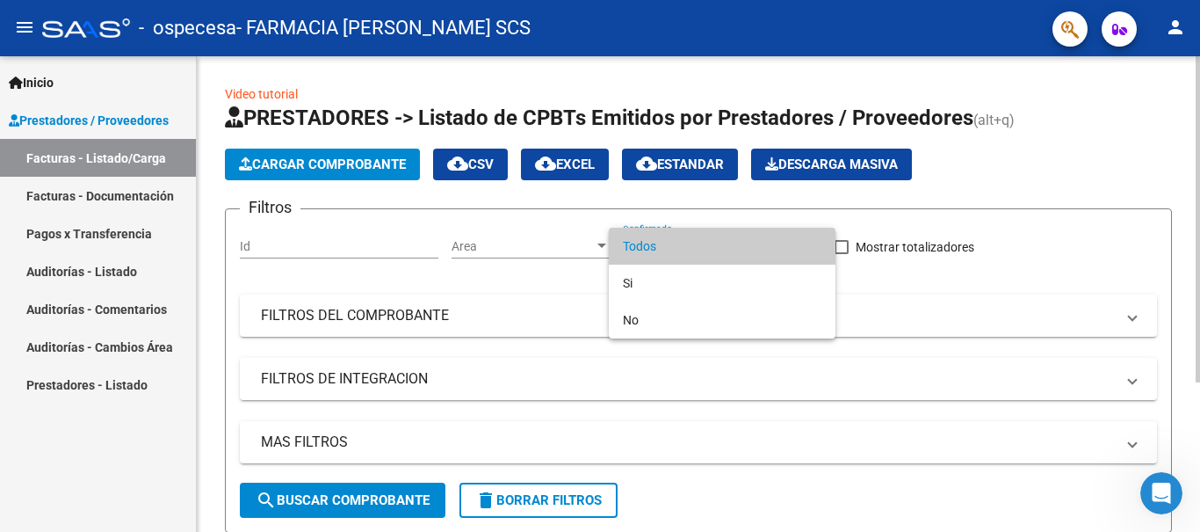
click at [752, 243] on span "Todos" at bounding box center [722, 246] width 199 height 37
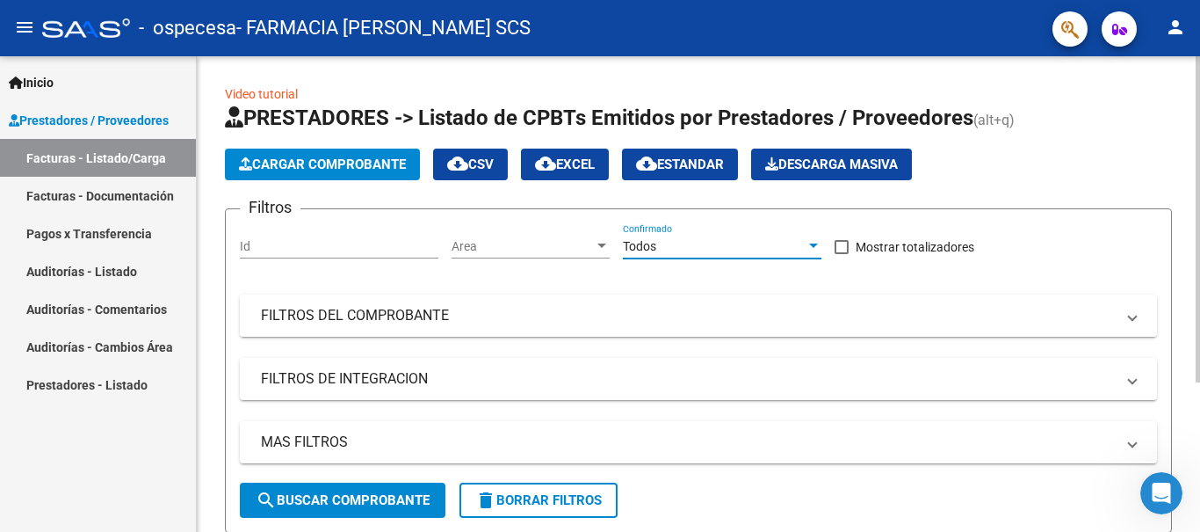
click at [513, 324] on mat-panel-title "FILTROS DEL COMPROBANTE" at bounding box center [688, 315] width 854 height 19
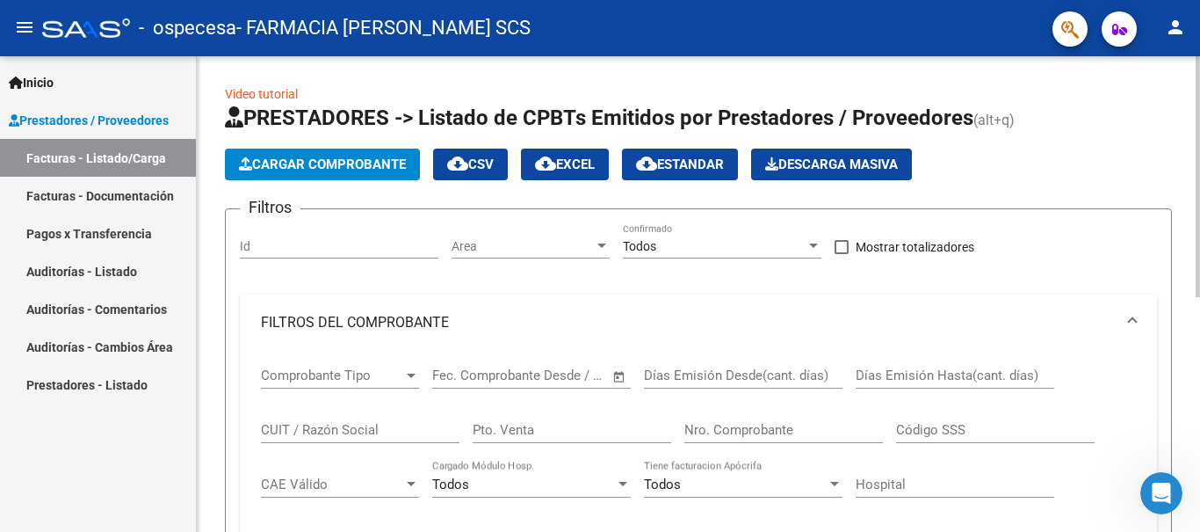
click at [513, 324] on mat-panel-title "FILTROS DEL COMPROBANTE" at bounding box center [688, 322] width 854 height 19
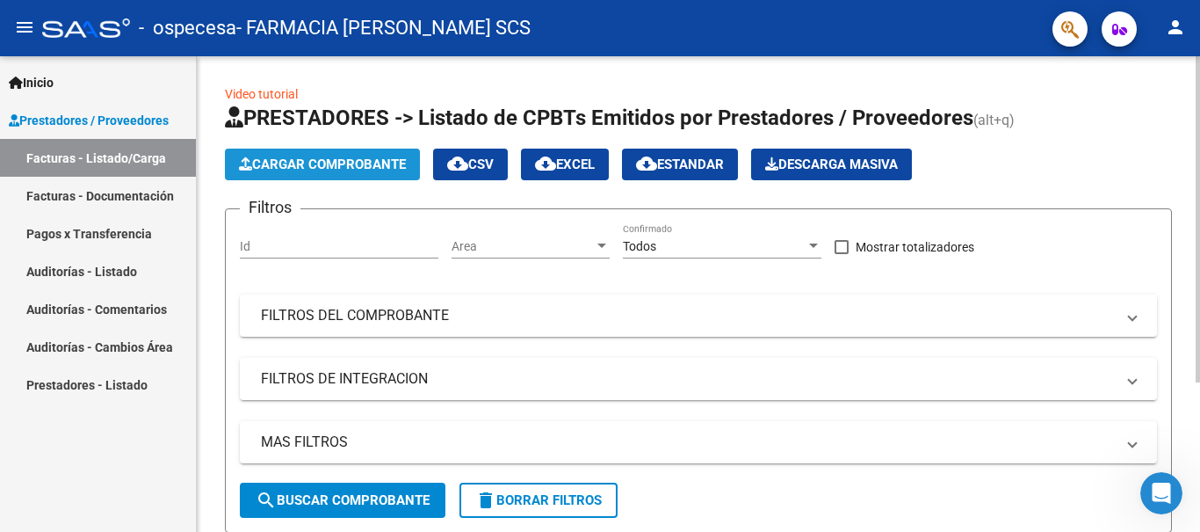
click at [317, 153] on button "Cargar Comprobante" at bounding box center [322, 165] width 195 height 32
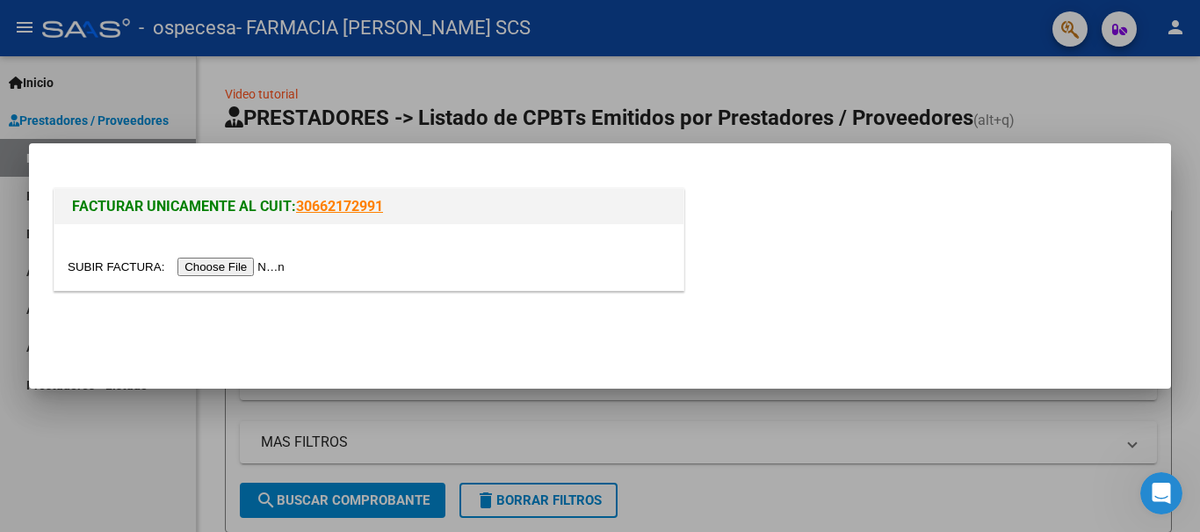
click at [126, 269] on input "file" at bounding box center [179, 266] width 222 height 18
click at [109, 262] on input "file" at bounding box center [179, 266] width 222 height 18
click at [442, 110] on div at bounding box center [600, 266] width 1200 height 532
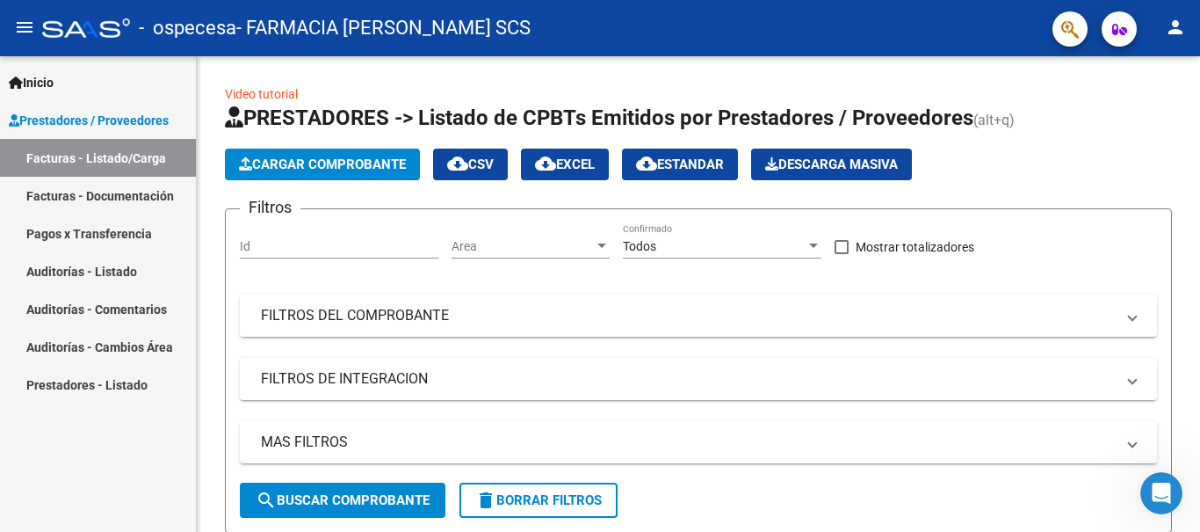
click at [90, 174] on link "Facturas - Listado/Carga" at bounding box center [98, 158] width 196 height 38
click at [73, 85] on link "Inicio" at bounding box center [98, 82] width 196 height 38
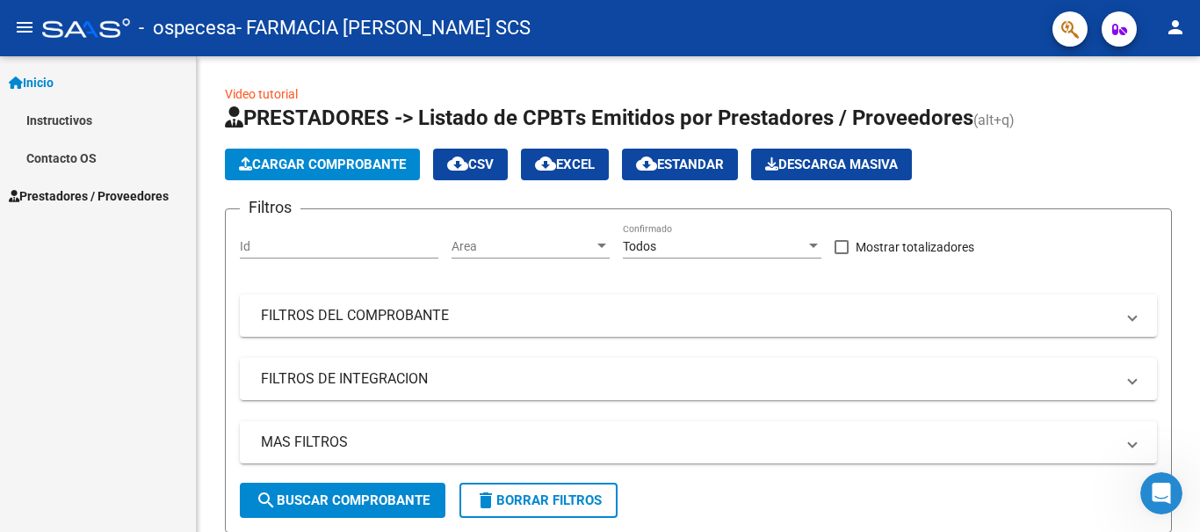
click at [89, 199] on span "Prestadores / Proveedores" at bounding box center [89, 195] width 160 height 19
